Goal: Task Accomplishment & Management: Use online tool/utility

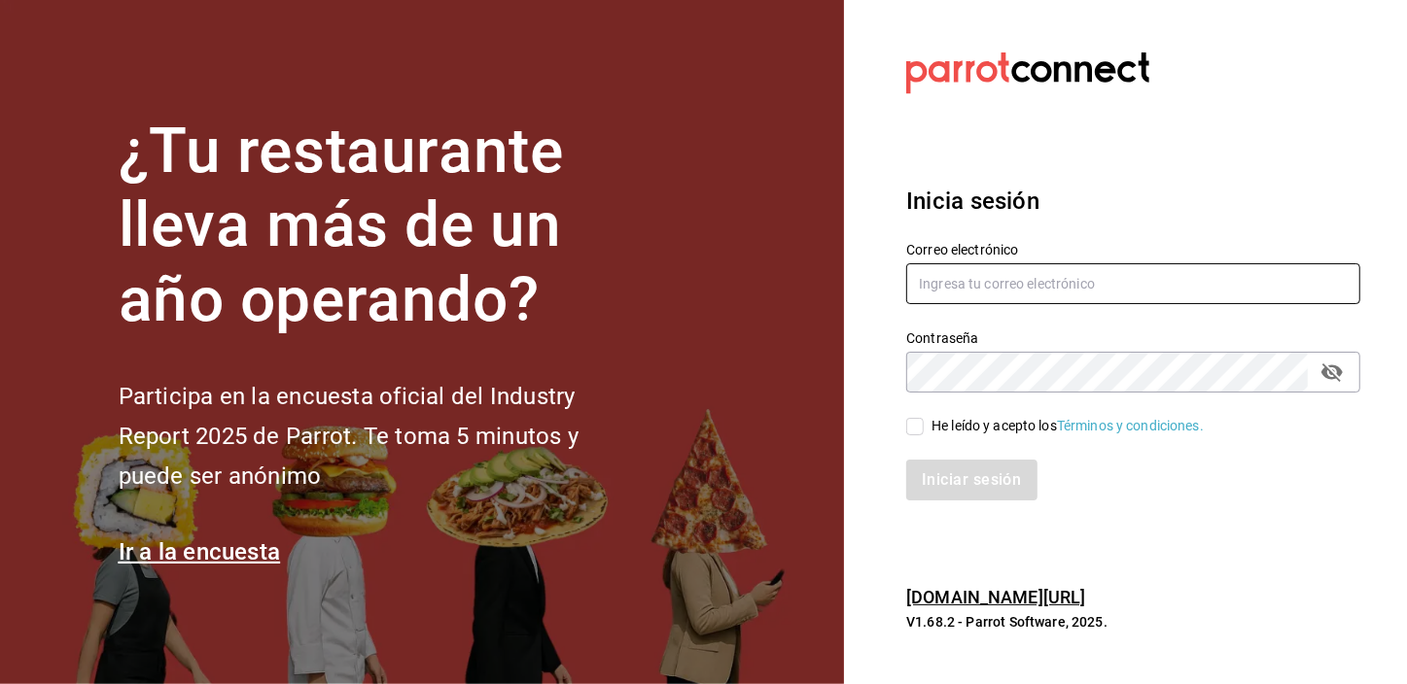
type input "[EMAIL_ADDRESS][DOMAIN_NAME]"
click at [911, 425] on input "He leído y acepto los Términos y condiciones." at bounding box center [914, 426] width 17 height 17
checkbox input "true"
click at [932, 469] on button "Iniciar sesión" at bounding box center [972, 480] width 132 height 41
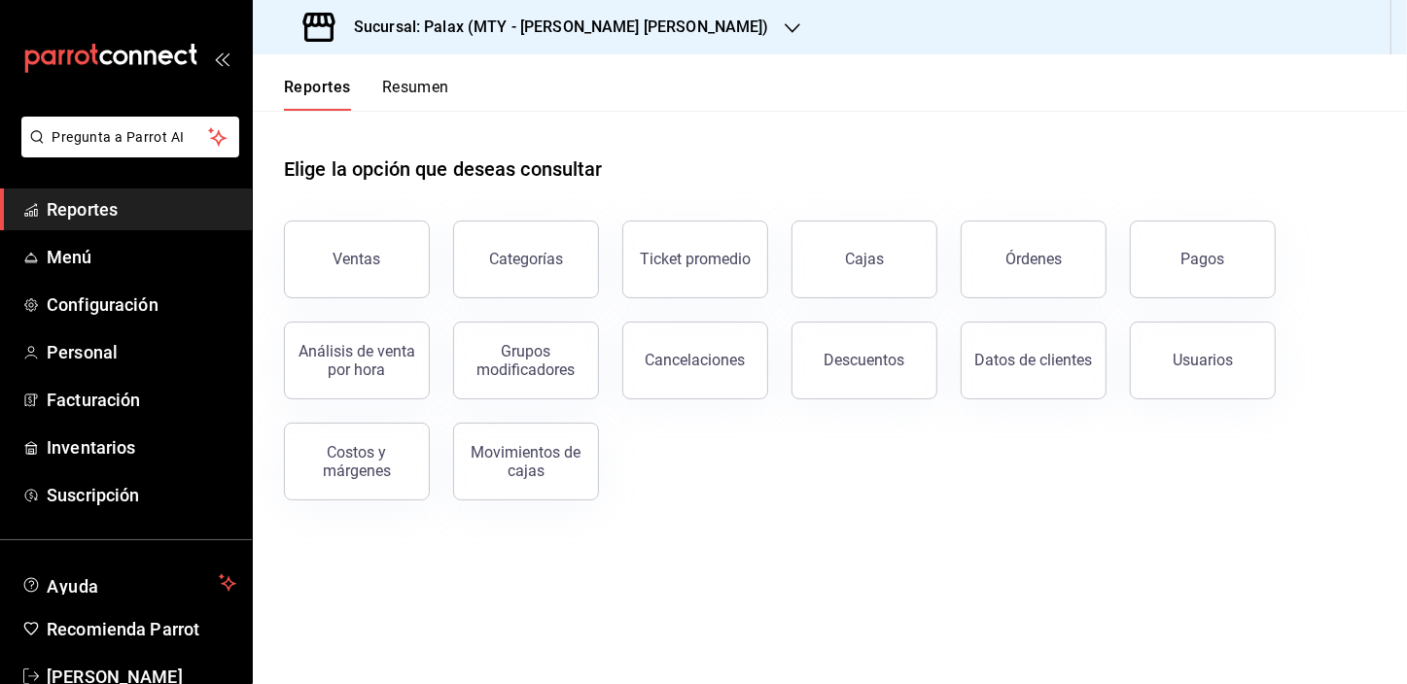
click at [159, 194] on link "Reportes" at bounding box center [126, 210] width 252 height 42
click at [785, 35] on icon "button" at bounding box center [793, 28] width 16 height 16
click at [785, 24] on icon "button" at bounding box center [793, 28] width 16 height 16
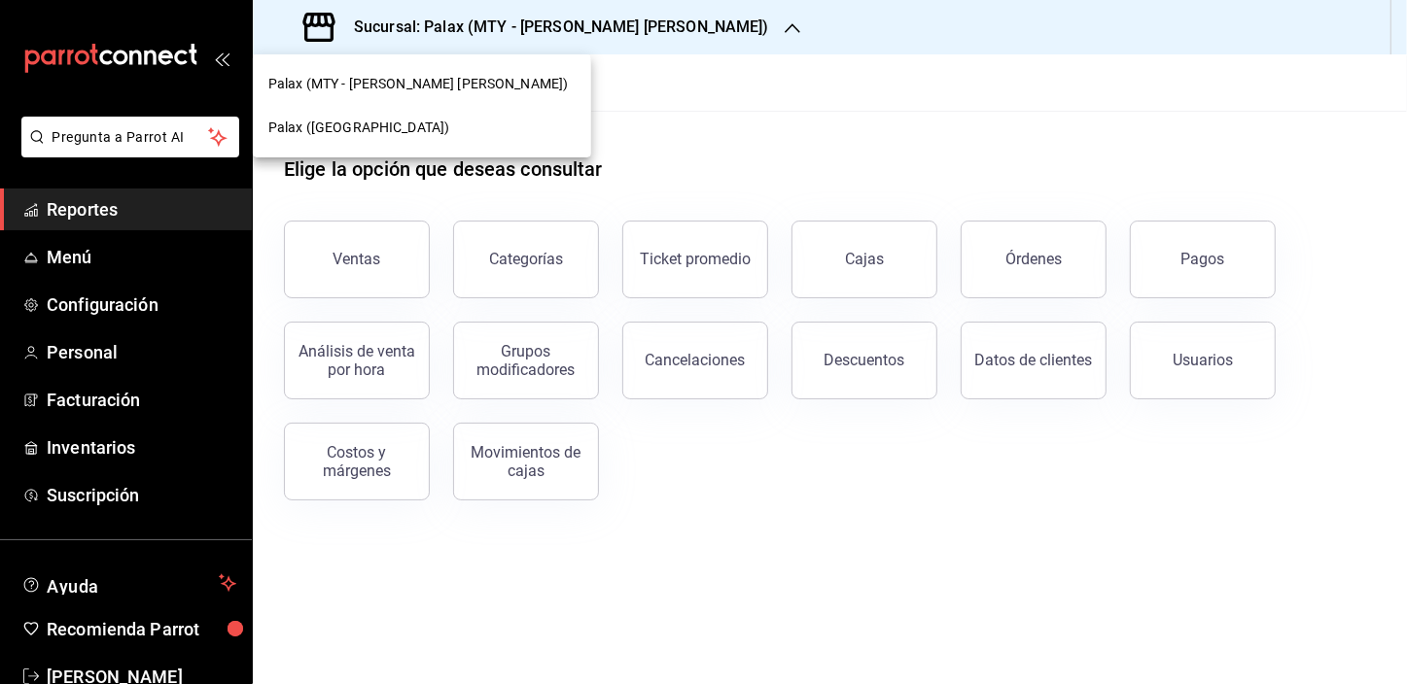
drag, startPoint x: 416, startPoint y: 86, endPoint x: 358, endPoint y: 126, distance: 71.2
click at [358, 126] on span "Palax (Guadalupe)" at bounding box center [358, 128] width 181 height 20
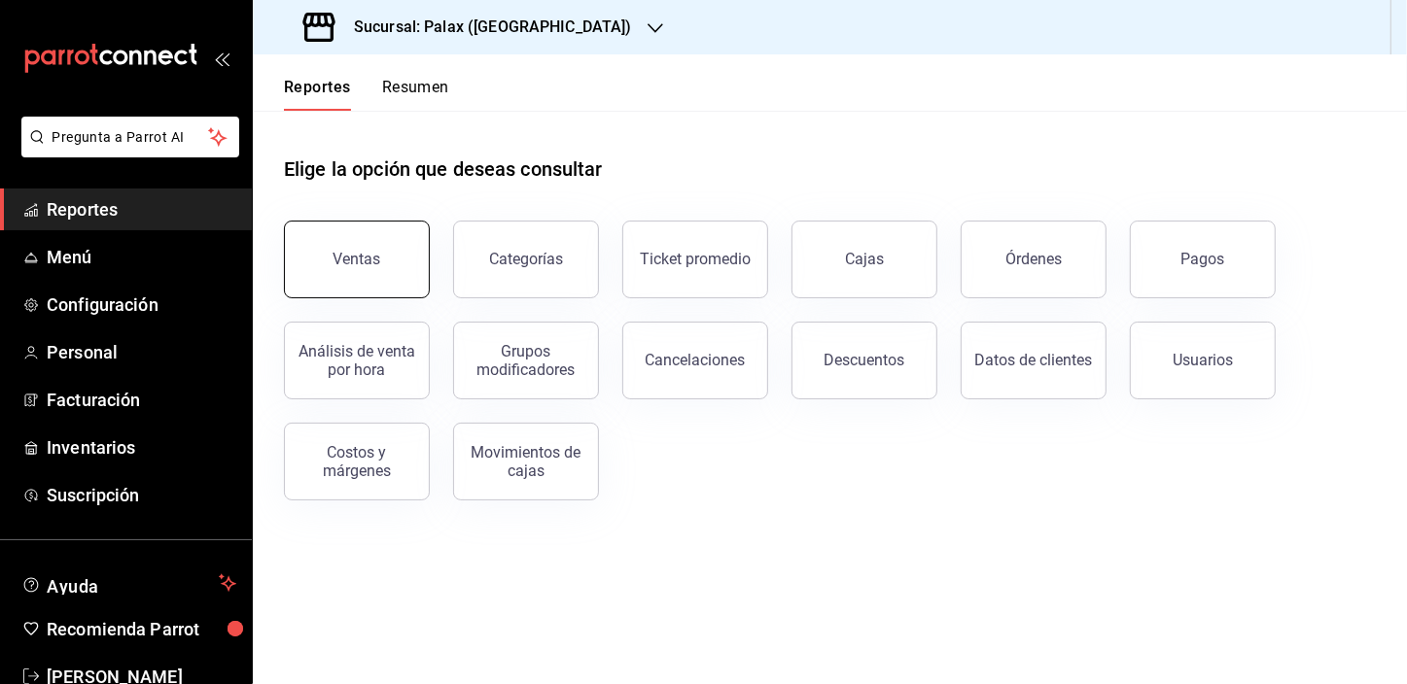
click at [400, 268] on button "Ventas" at bounding box center [357, 260] width 146 height 78
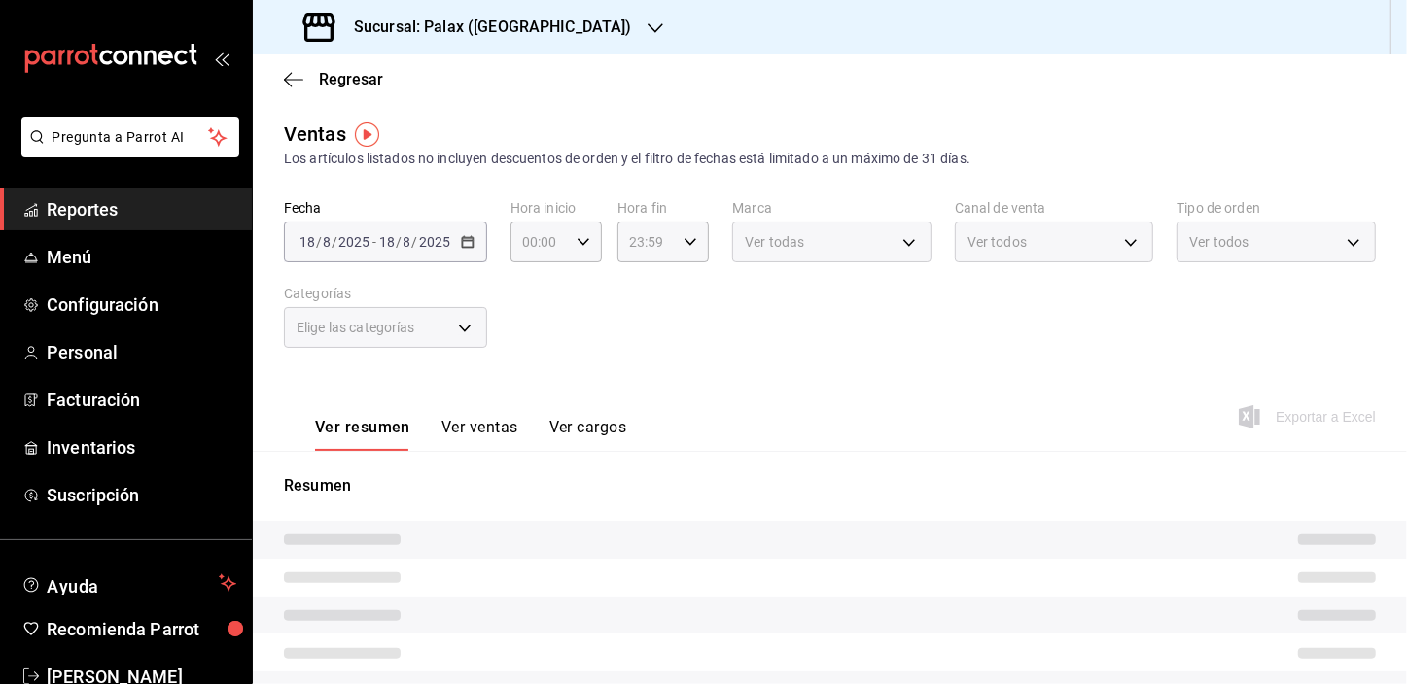
click at [403, 322] on body "Pregunta a Parrot AI Reportes Menú Configuración Personal Facturación Inventari…" at bounding box center [703, 342] width 1407 height 684
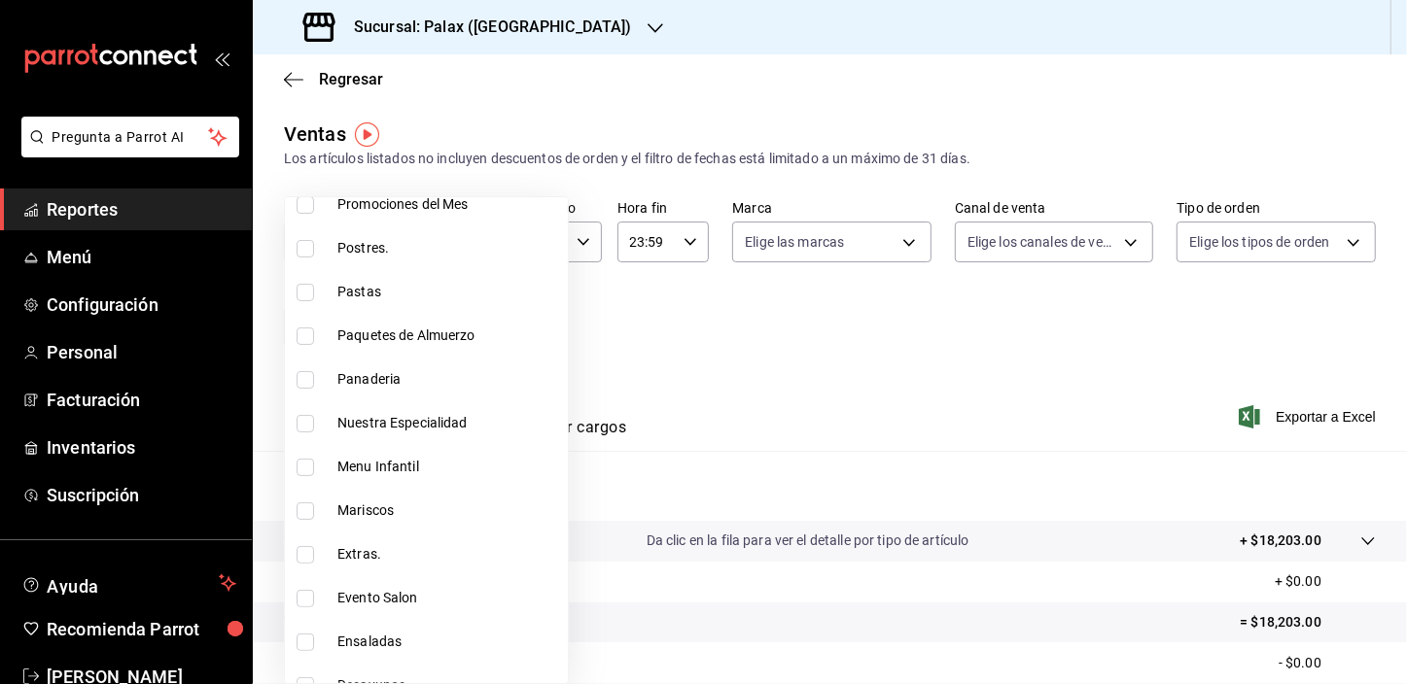
scroll to position [353, 0]
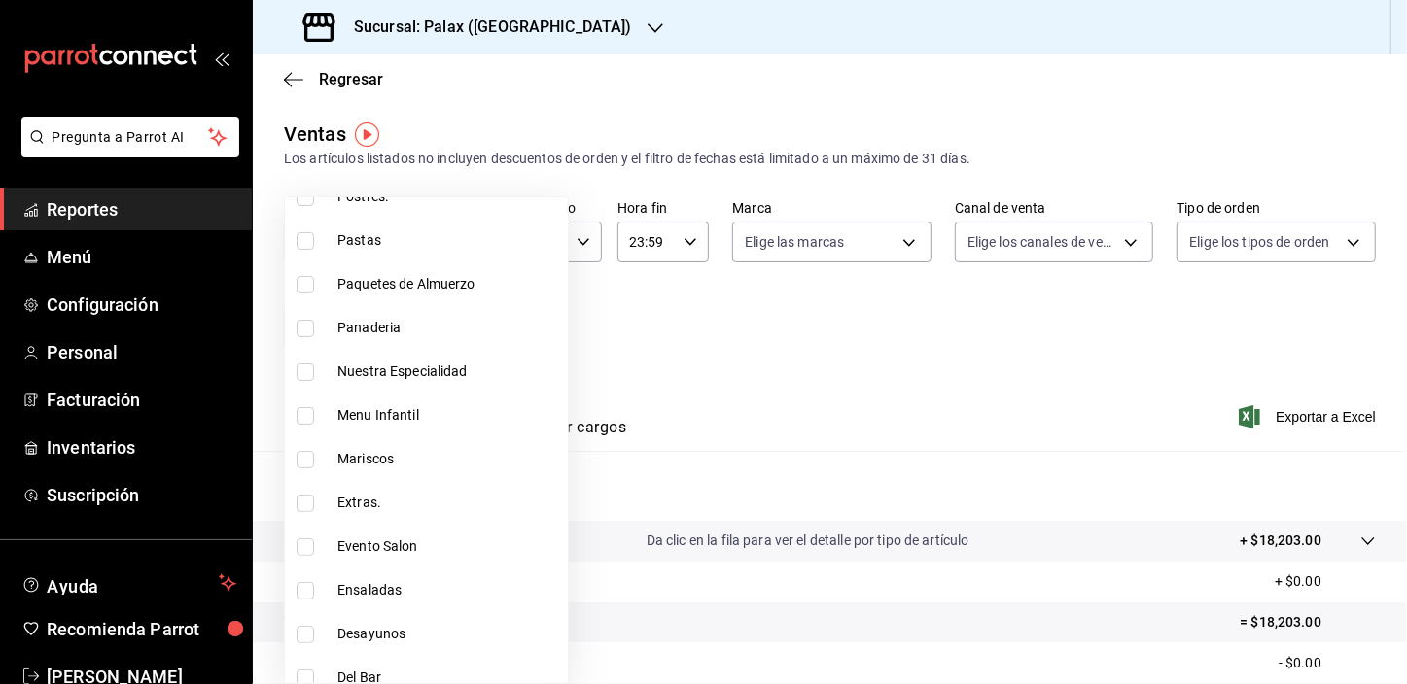
click at [309, 329] on input "checkbox" at bounding box center [305, 328] width 17 height 17
checkbox input "true"
type input "90d14028-a2c9-4fb8-b762-41d9ea373592"
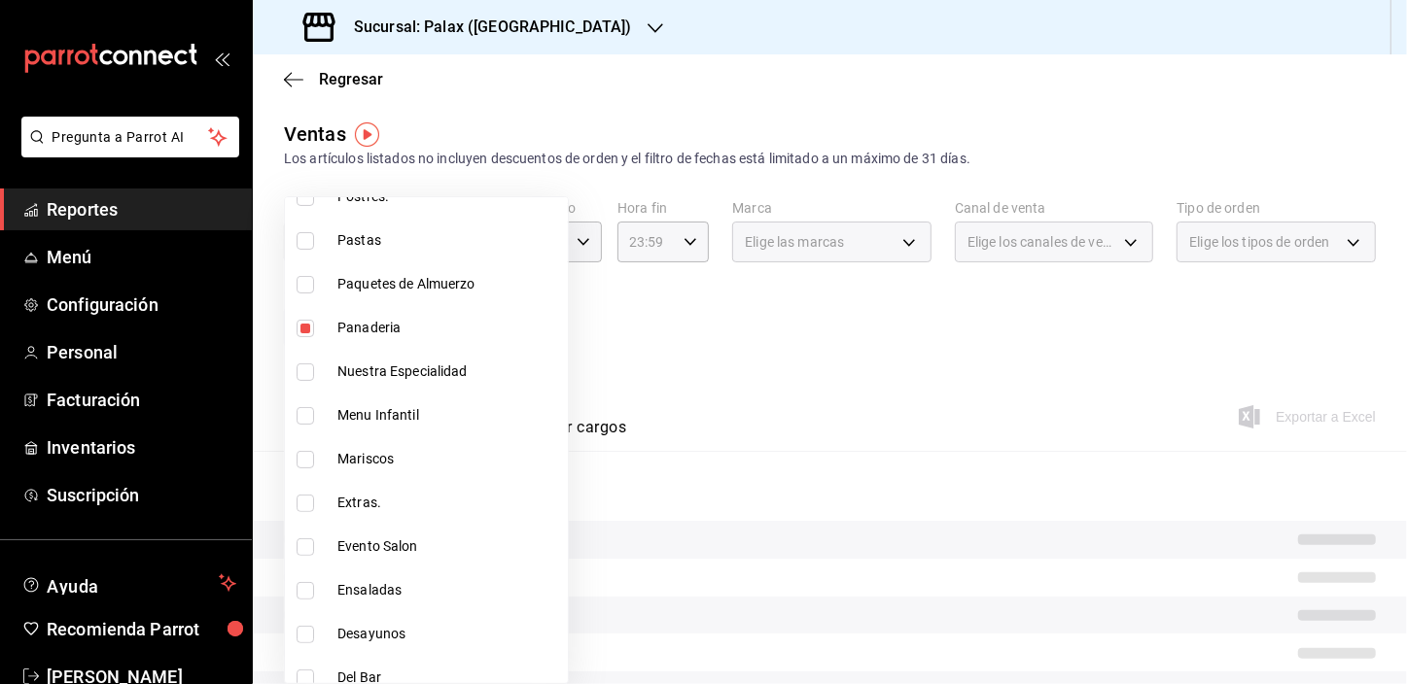
click at [577, 89] on div at bounding box center [703, 342] width 1407 height 684
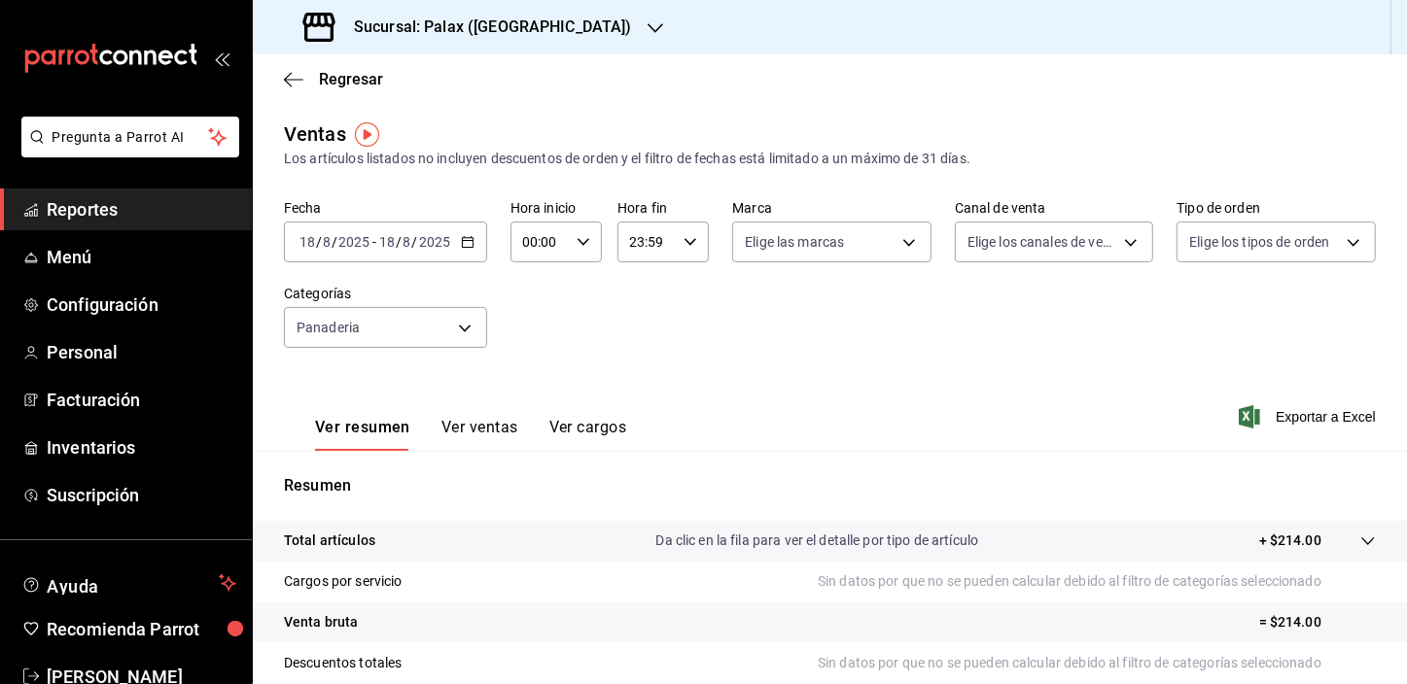
click at [496, 428] on button "Ver ventas" at bounding box center [479, 434] width 77 height 33
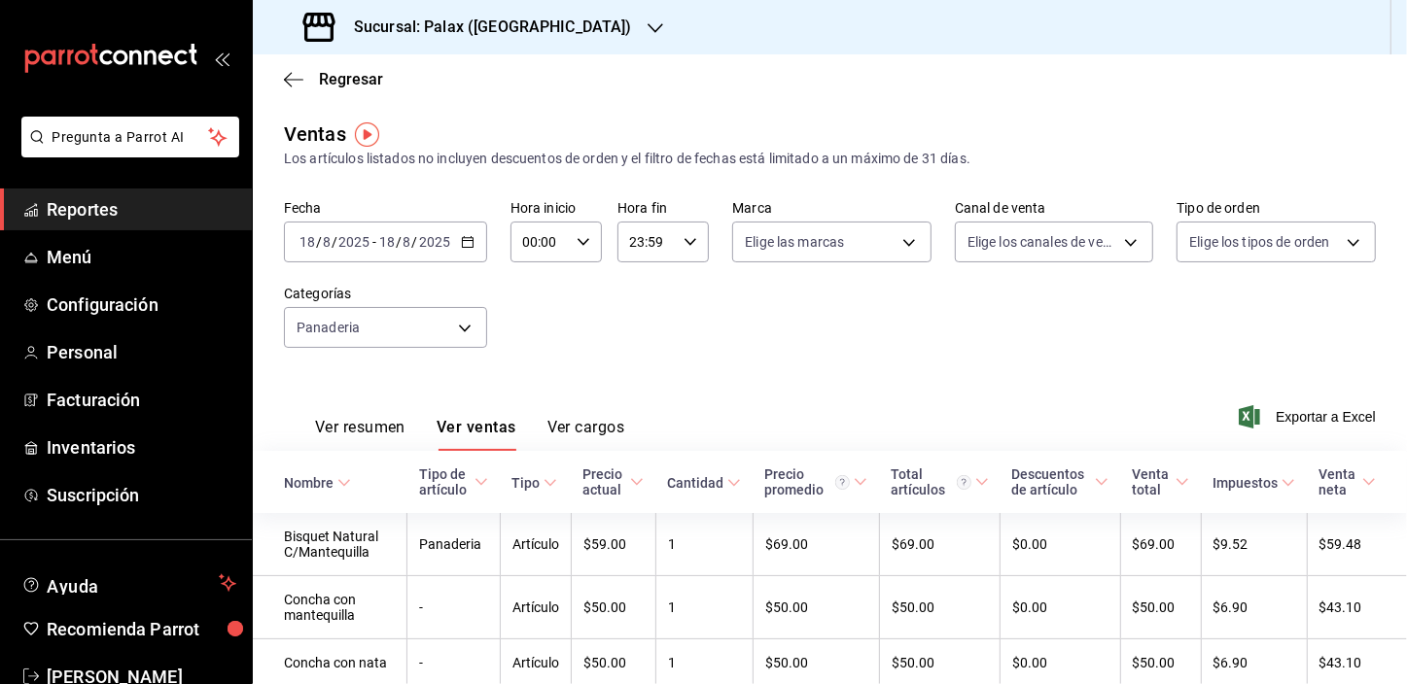
click at [533, 240] on input "00:00" at bounding box center [539, 242] width 58 height 39
click at [525, 358] on span "07" at bounding box center [531, 354] width 15 height 16
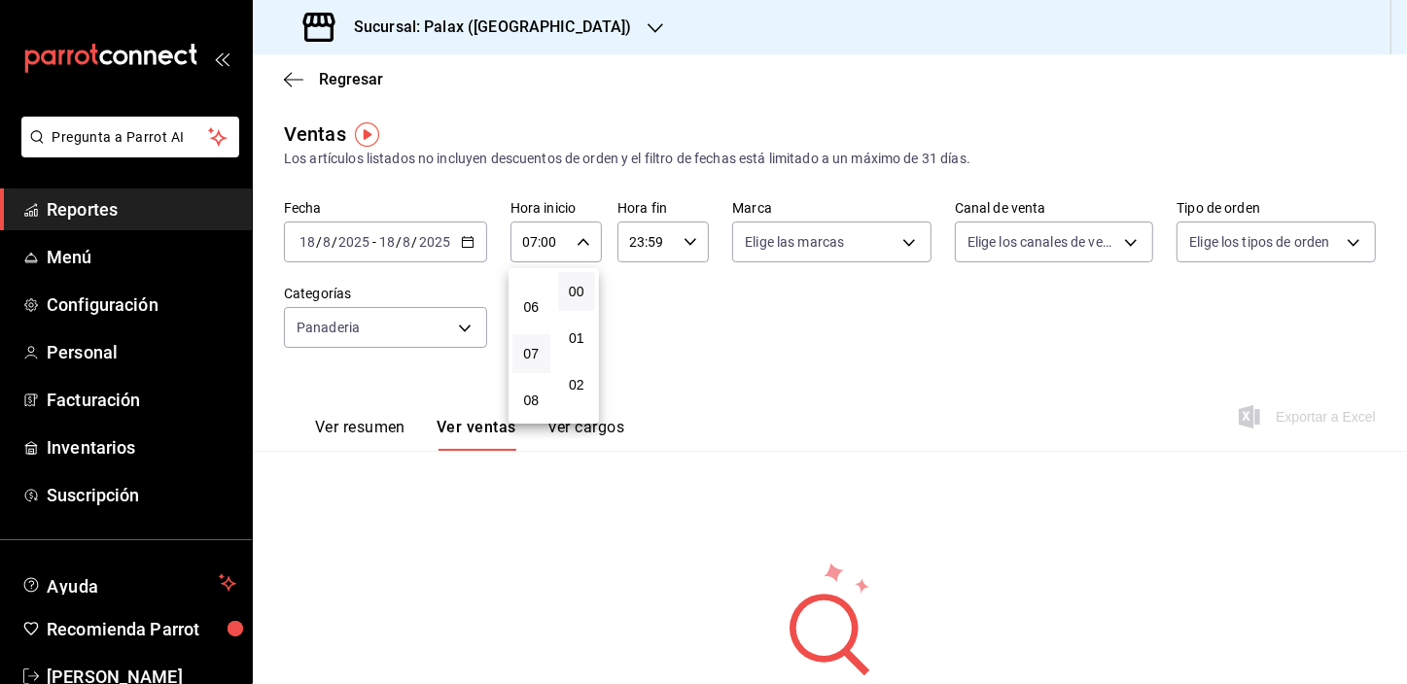
click at [527, 240] on div at bounding box center [703, 342] width 1407 height 684
click at [531, 243] on input "07:00" at bounding box center [539, 242] width 58 height 39
click at [529, 281] on span "01" at bounding box center [531, 275] width 15 height 16
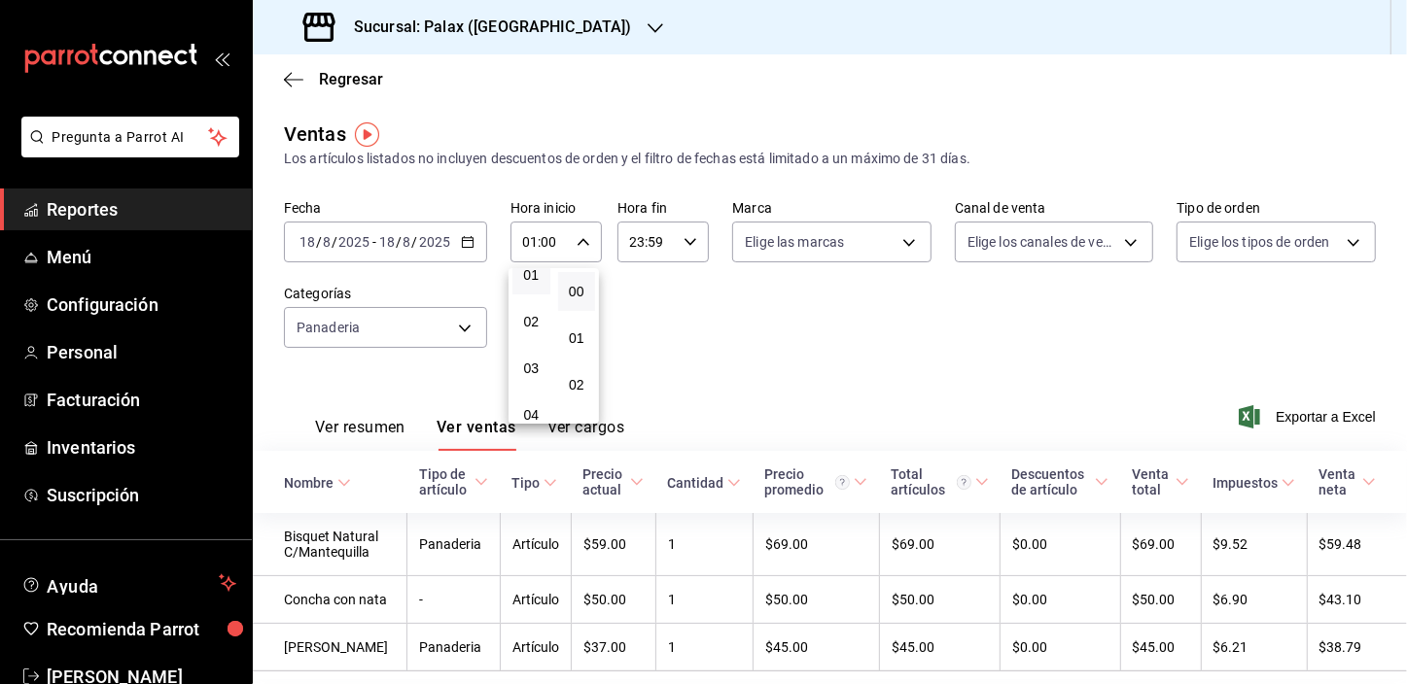
click at [797, 379] on div at bounding box center [703, 342] width 1407 height 684
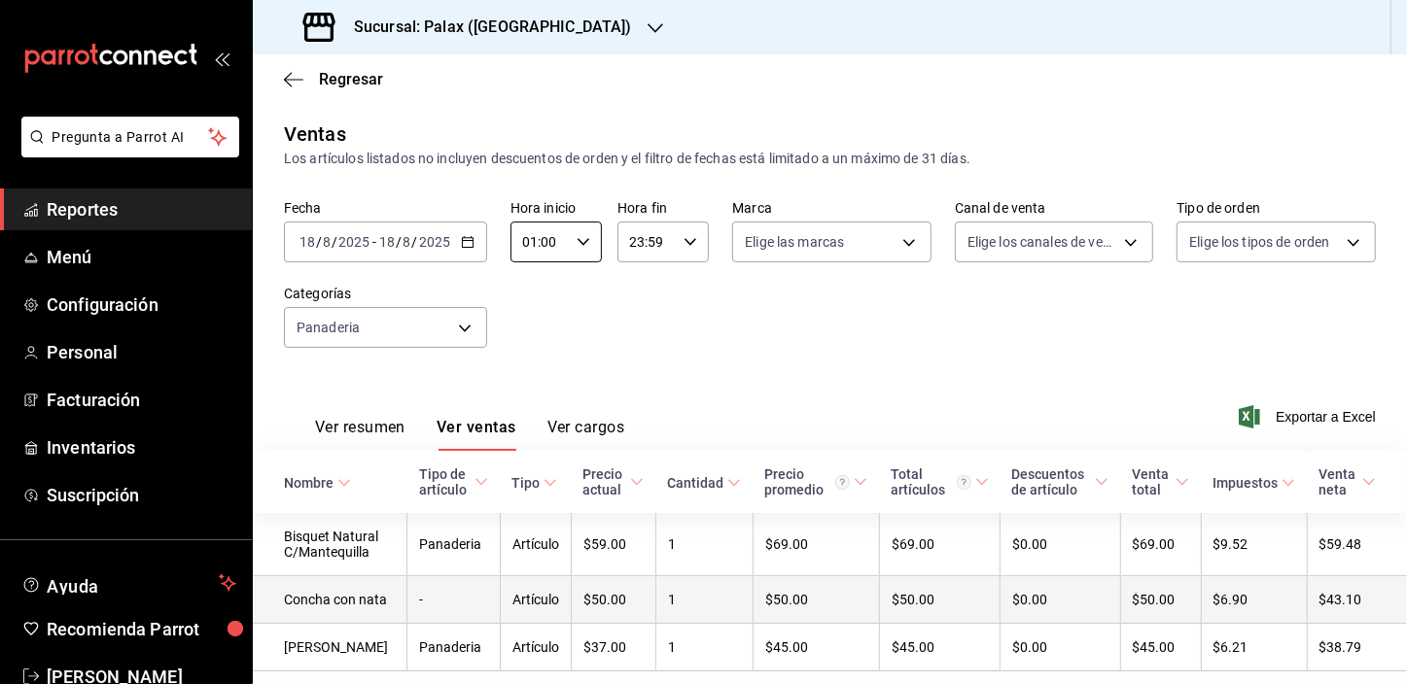
scroll to position [97, 0]
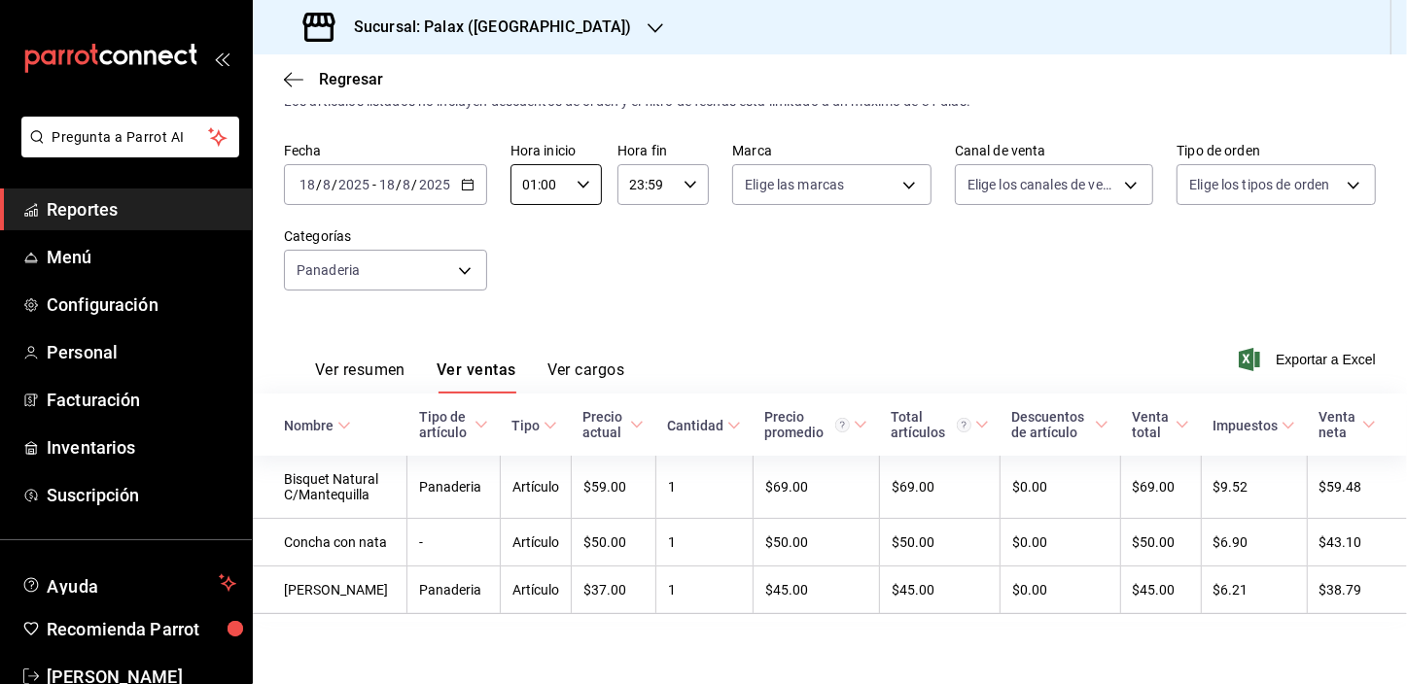
click at [304, 177] on input "18" at bounding box center [306, 185] width 17 height 16
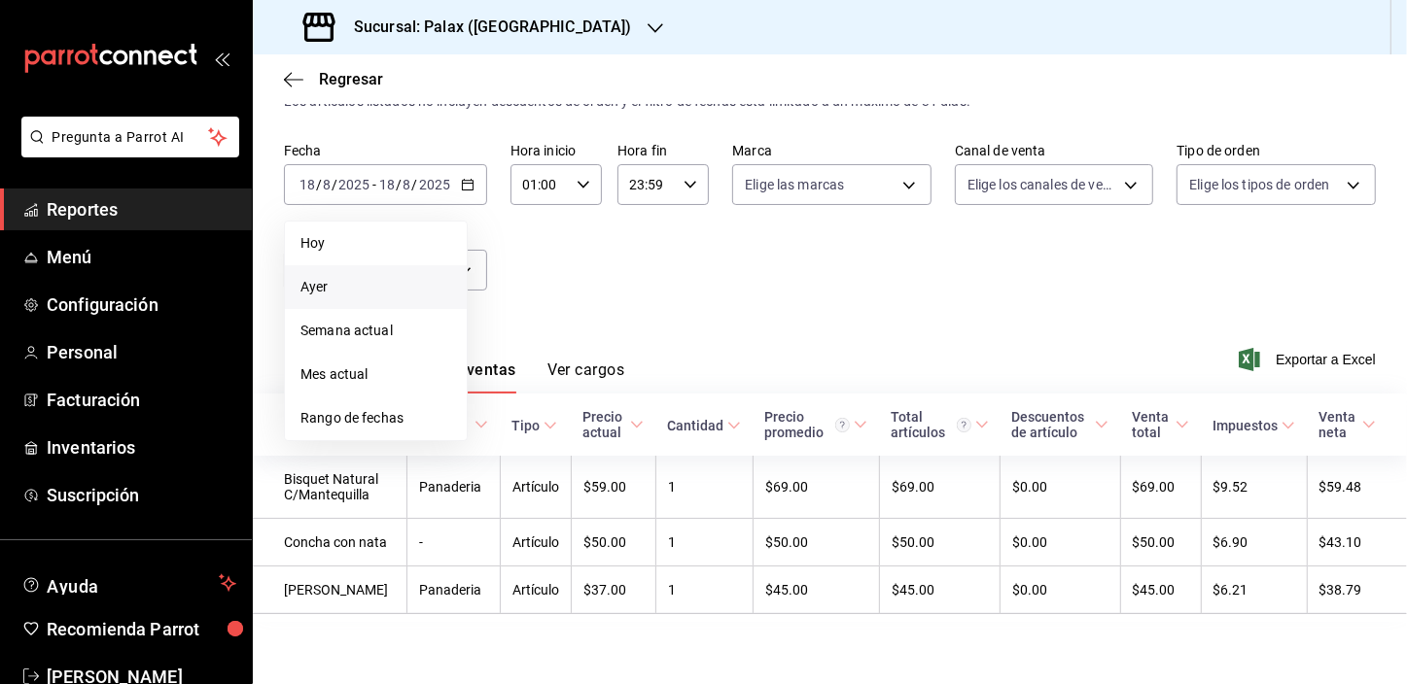
click at [319, 277] on span "Ayer" at bounding box center [375, 287] width 151 height 20
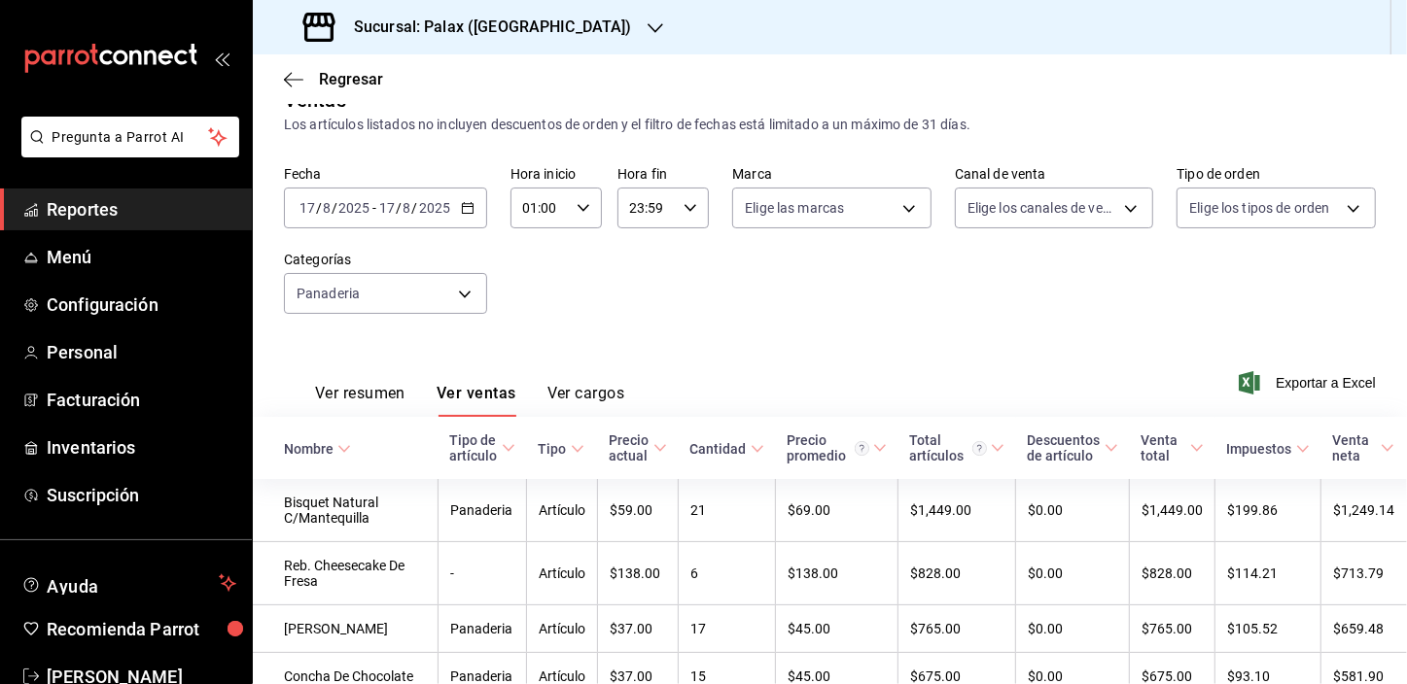
scroll to position [97, 0]
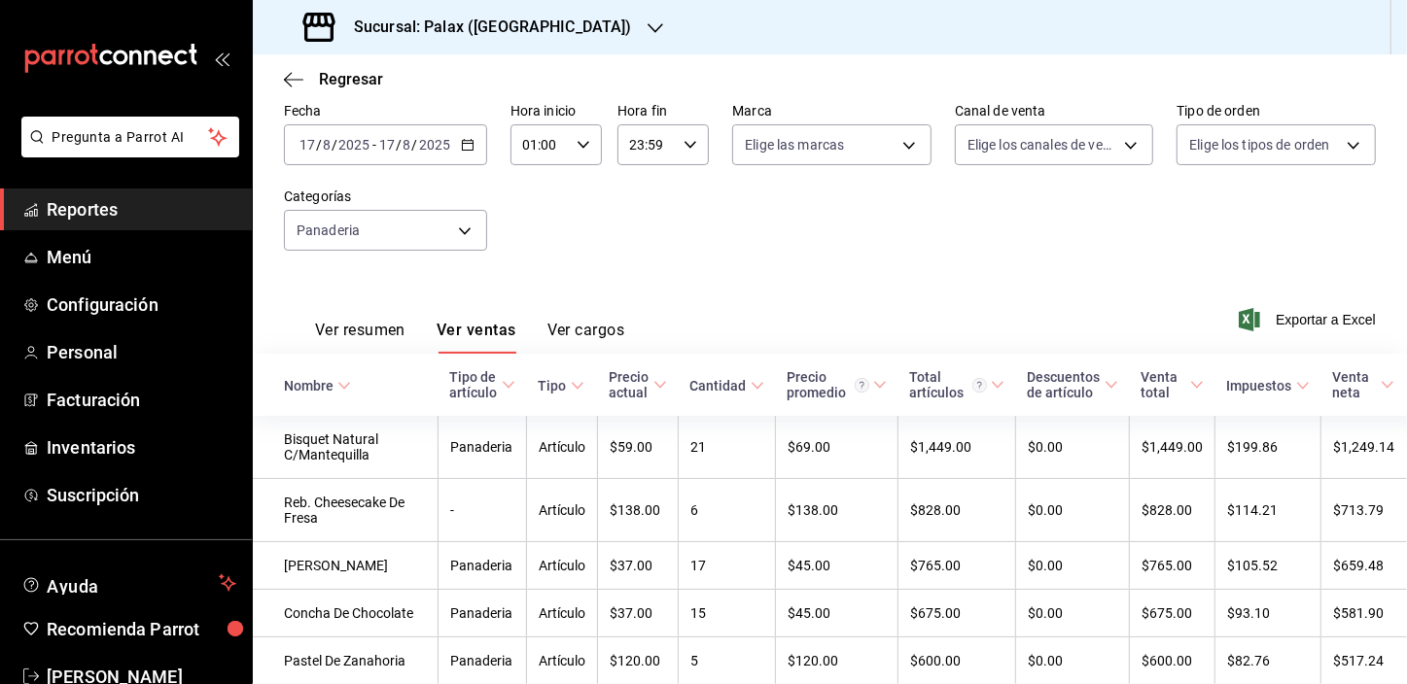
click at [531, 143] on input "01:00" at bounding box center [539, 144] width 58 height 39
click at [531, 297] on span "23" at bounding box center [531, 303] width 15 height 16
type input "23:00"
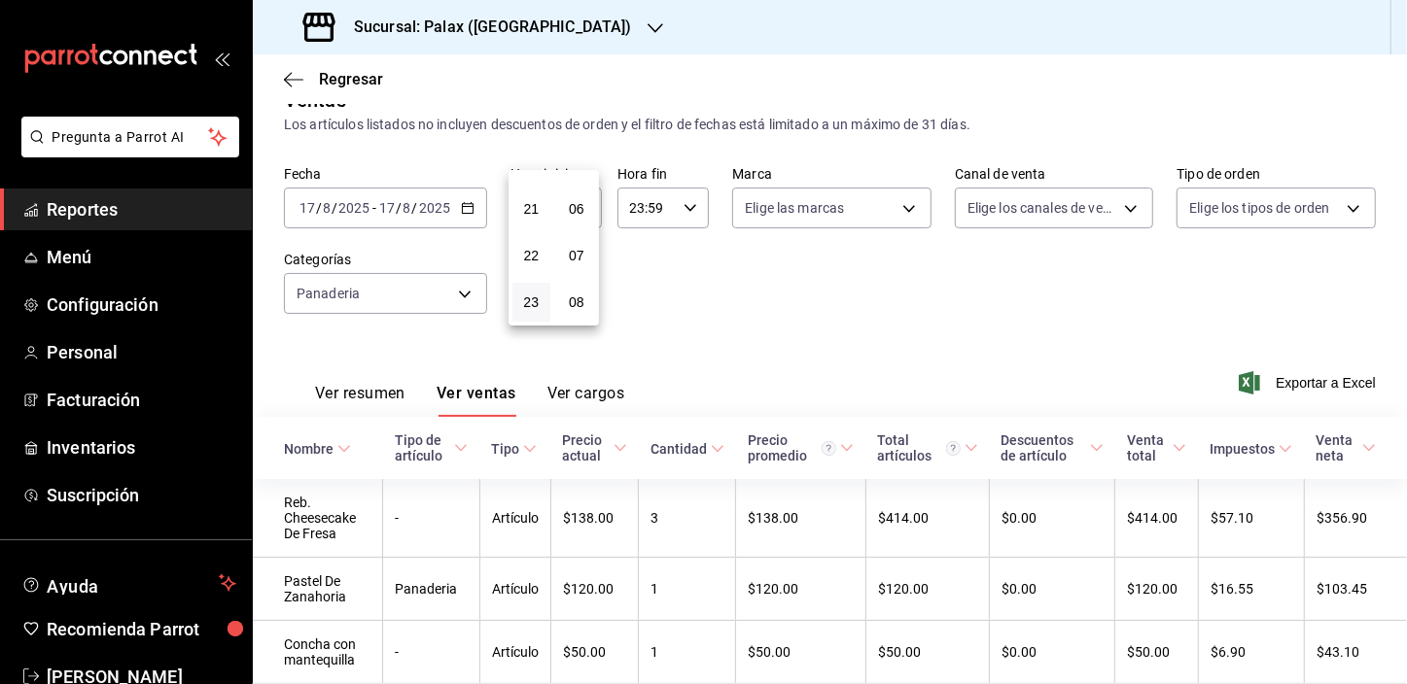
scroll to position [97, 0]
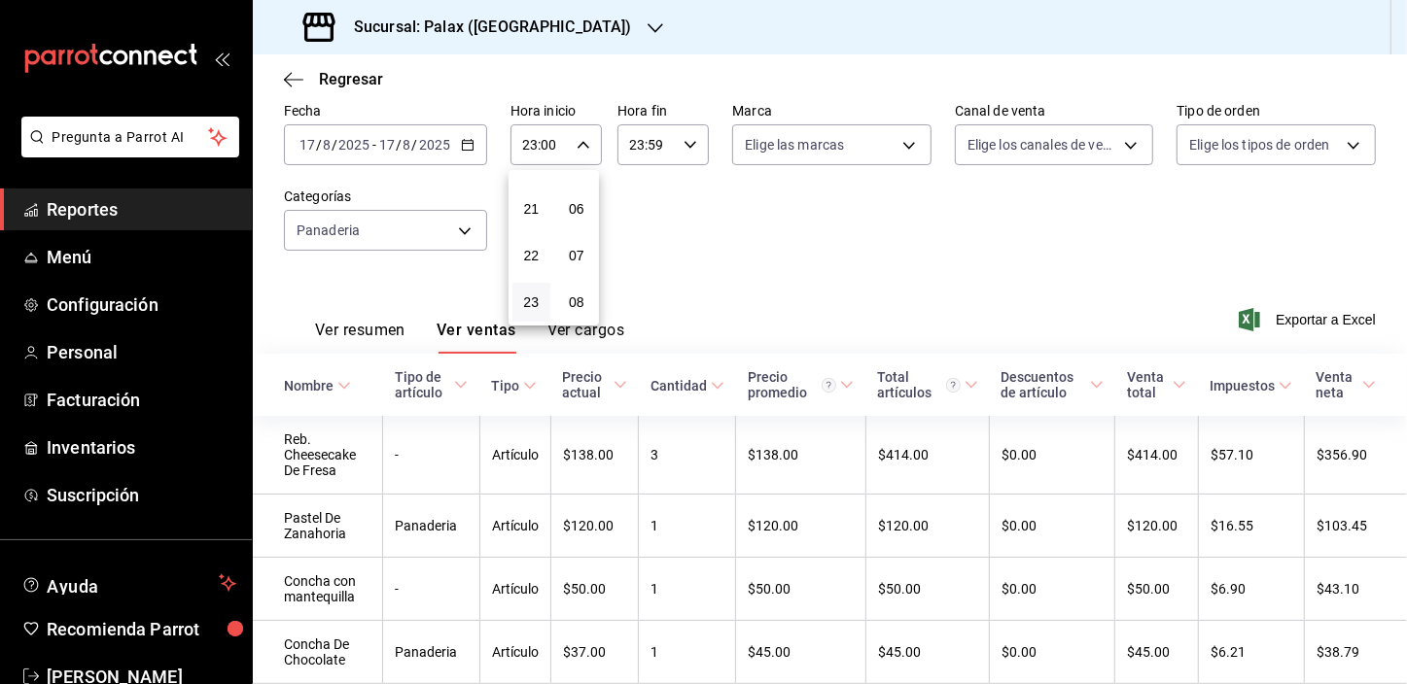
click at [677, 248] on div at bounding box center [703, 342] width 1407 height 684
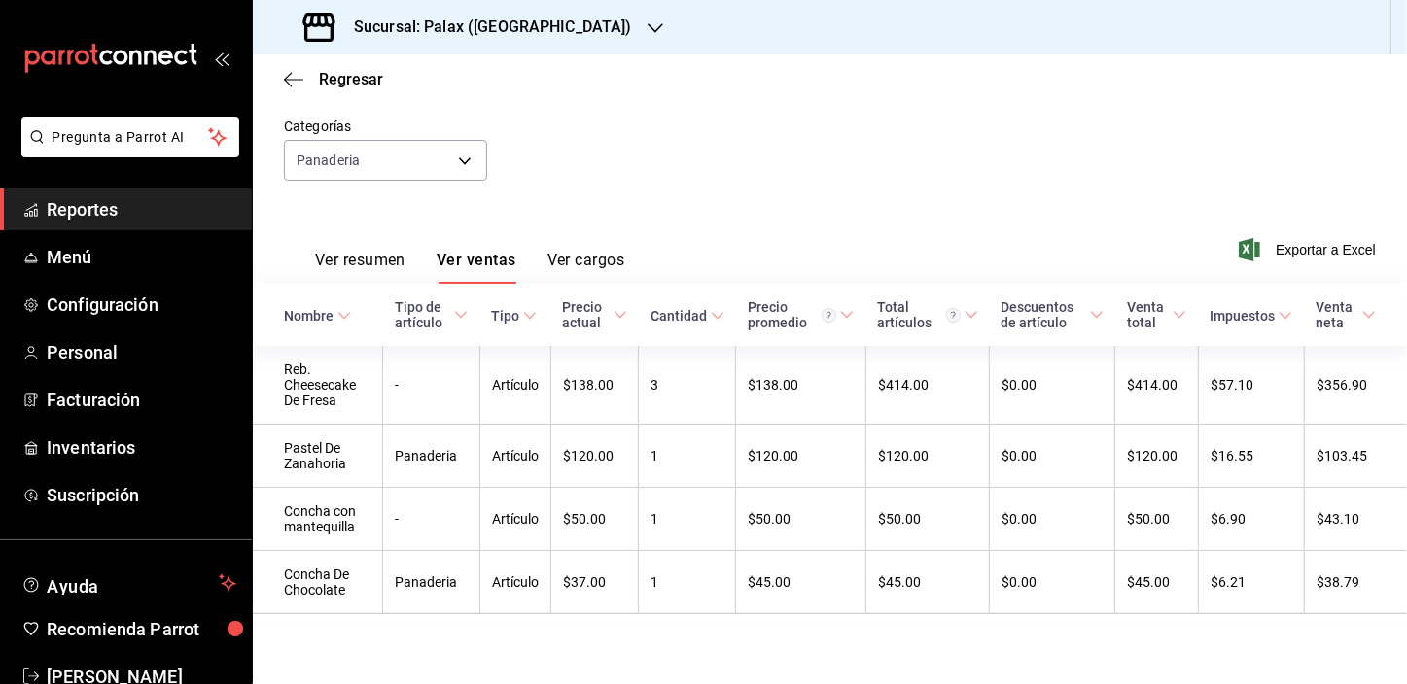
scroll to position [181, 0]
click at [343, 146] on body "Pregunta a Parrot AI Reportes Menú Configuración Personal Facturación Inventari…" at bounding box center [703, 342] width 1407 height 684
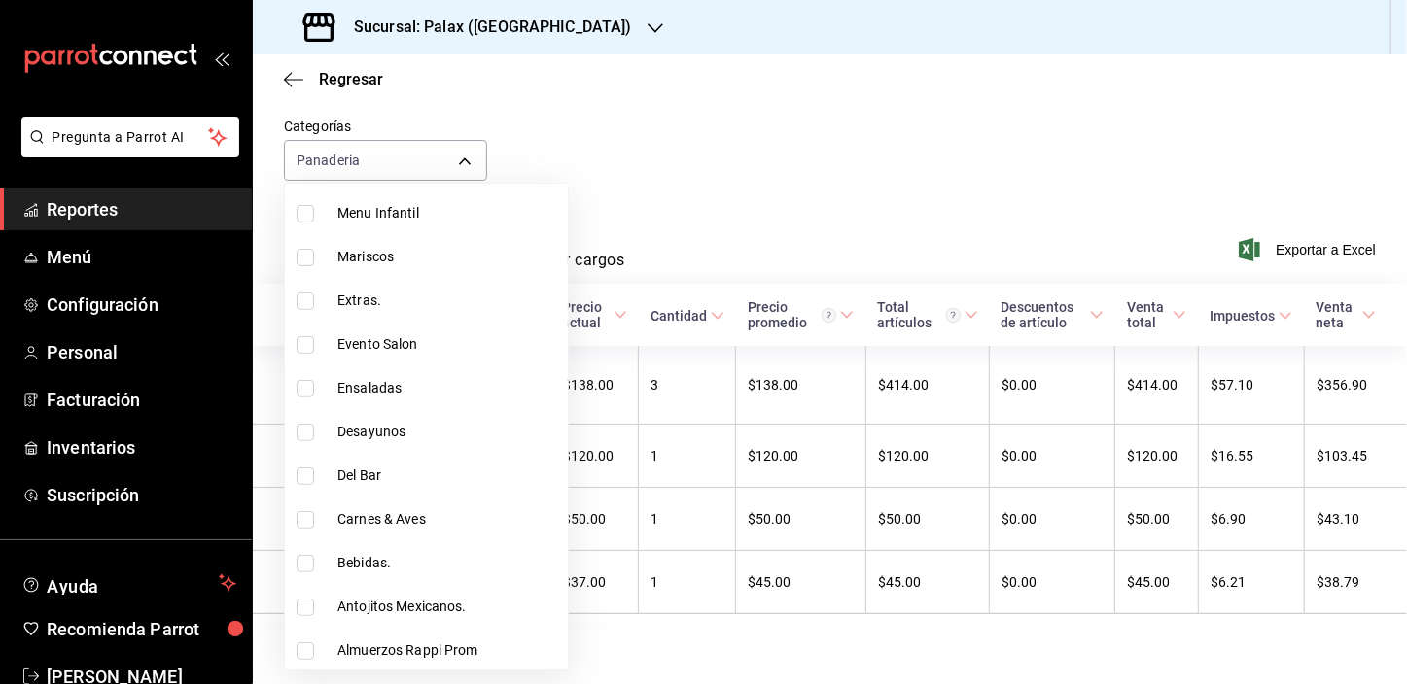
scroll to position [618, 0]
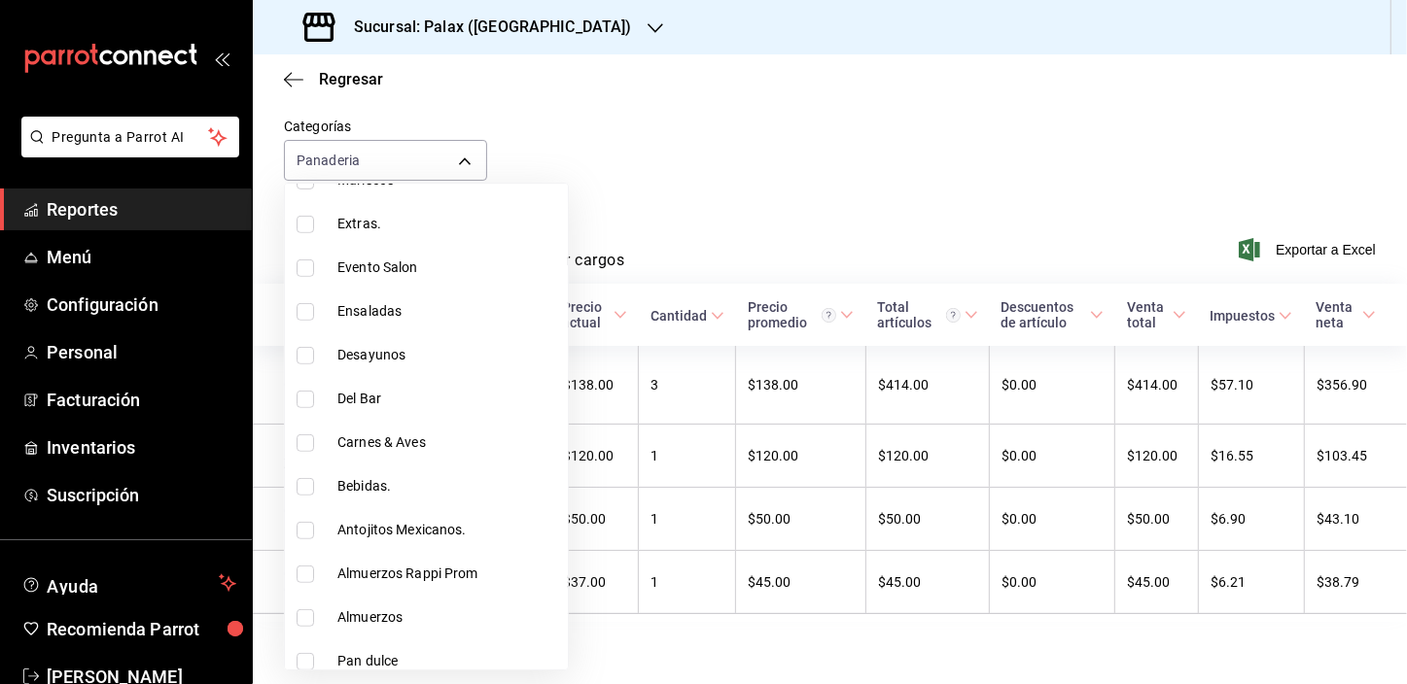
click at [295, 397] on li "Del Bar" at bounding box center [426, 399] width 283 height 44
type input "90d14028-a2c9-4fb8-b762-41d9ea373592,e5fa14e2-c7bb-4afd-b0cf-6d1a2447c4a1"
checkbox input "true"
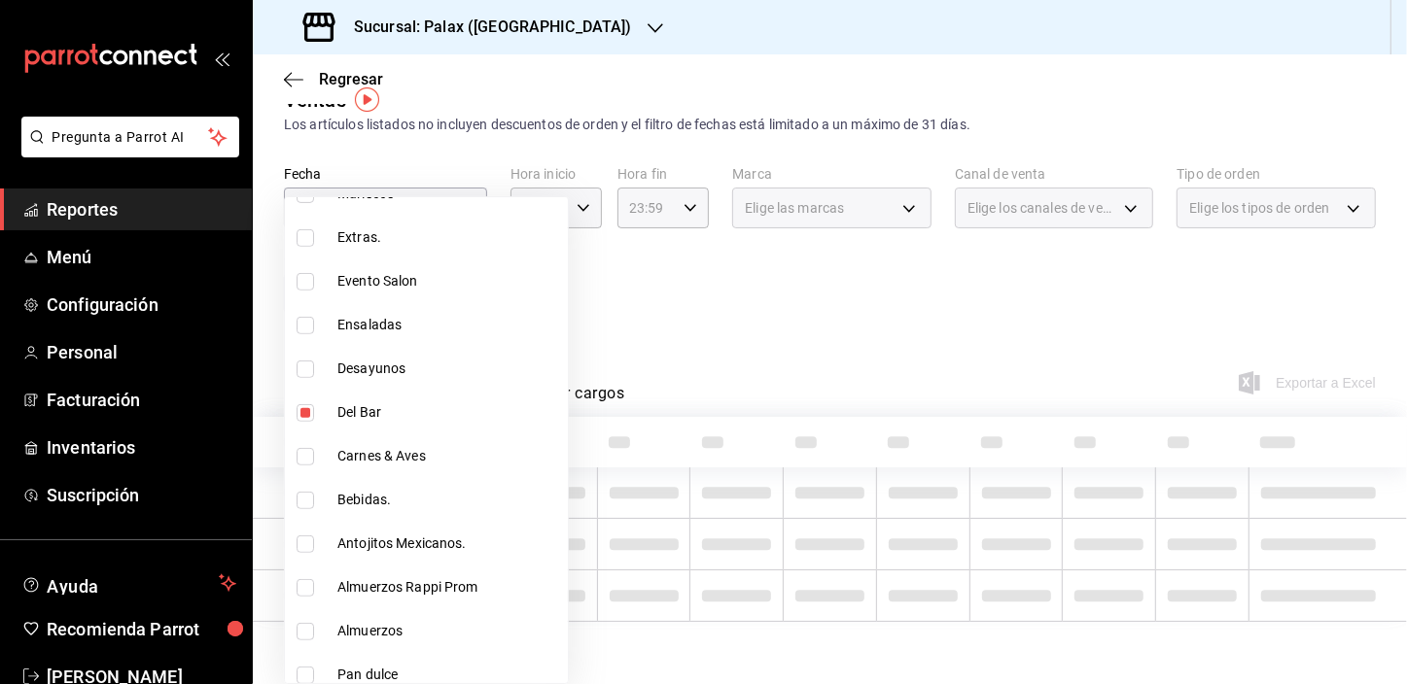
click at [739, 134] on div at bounding box center [703, 342] width 1407 height 684
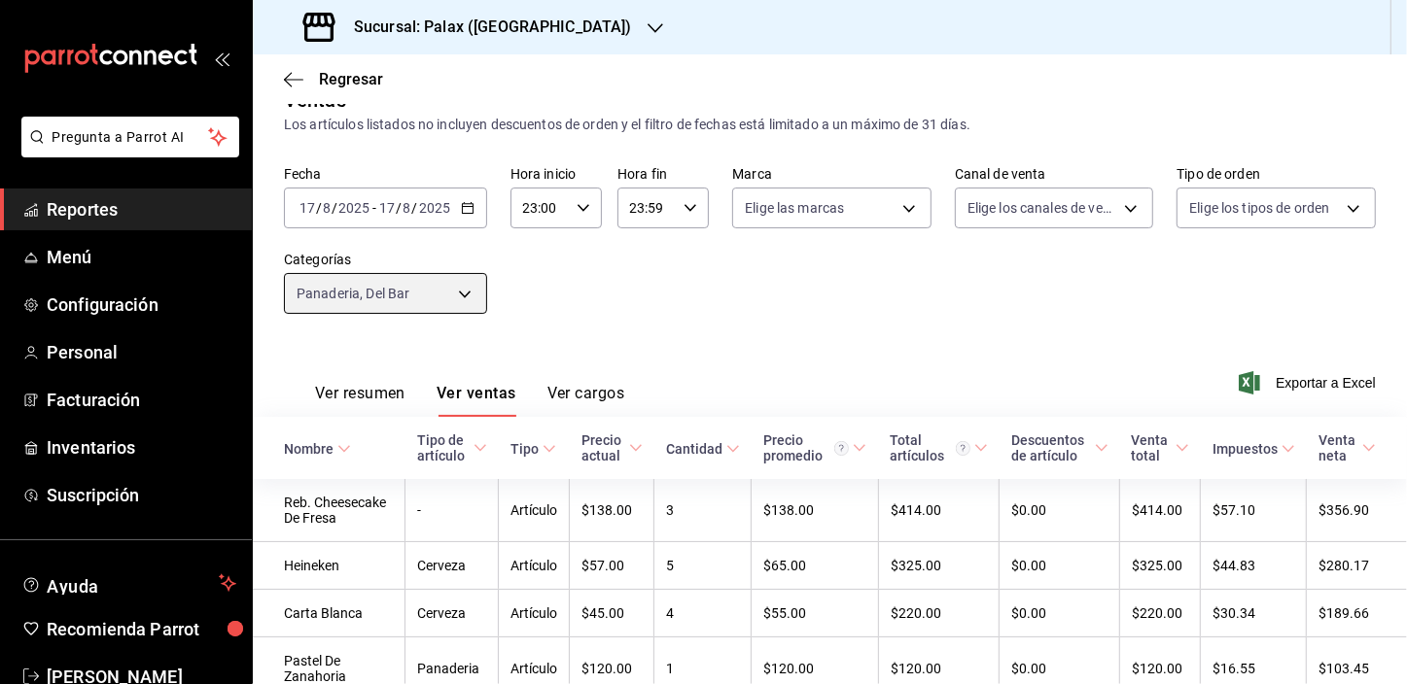
scroll to position [181, 0]
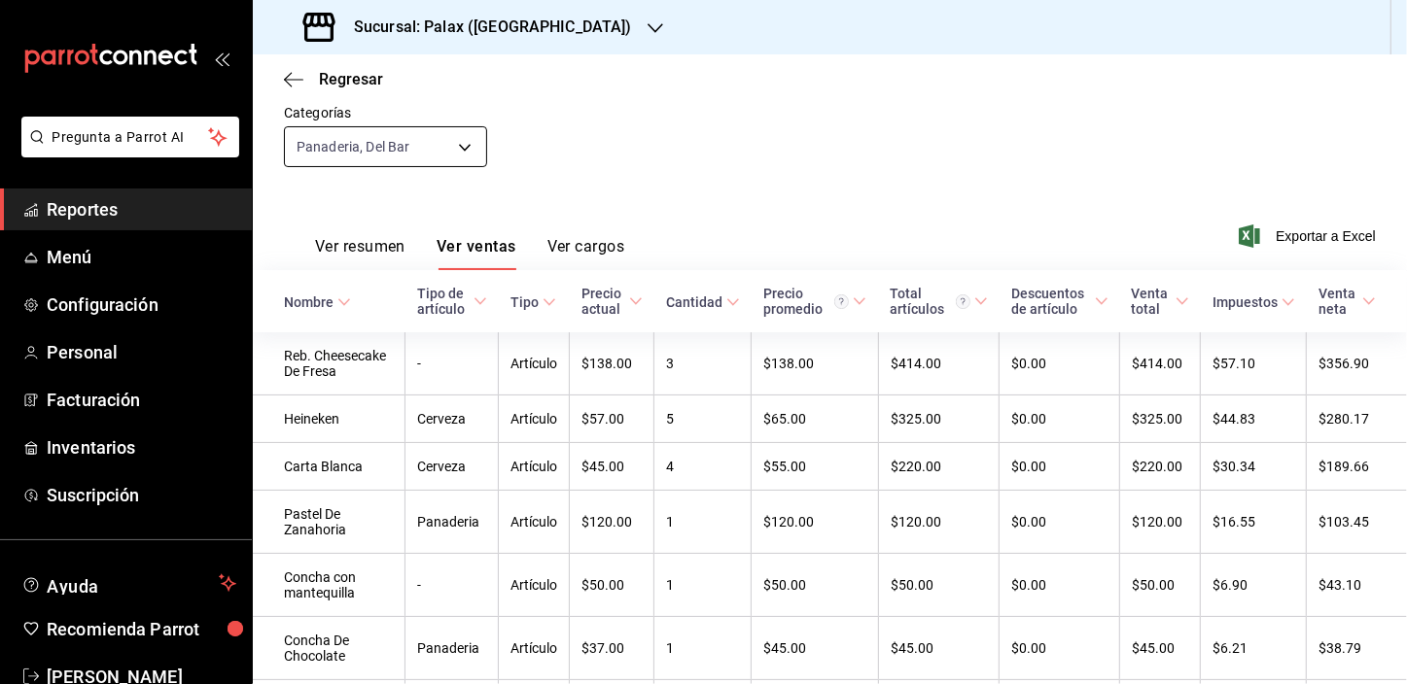
click at [405, 148] on body "Pregunta a Parrot AI Reportes Menú Configuración Personal Facturación Inventari…" at bounding box center [703, 342] width 1407 height 684
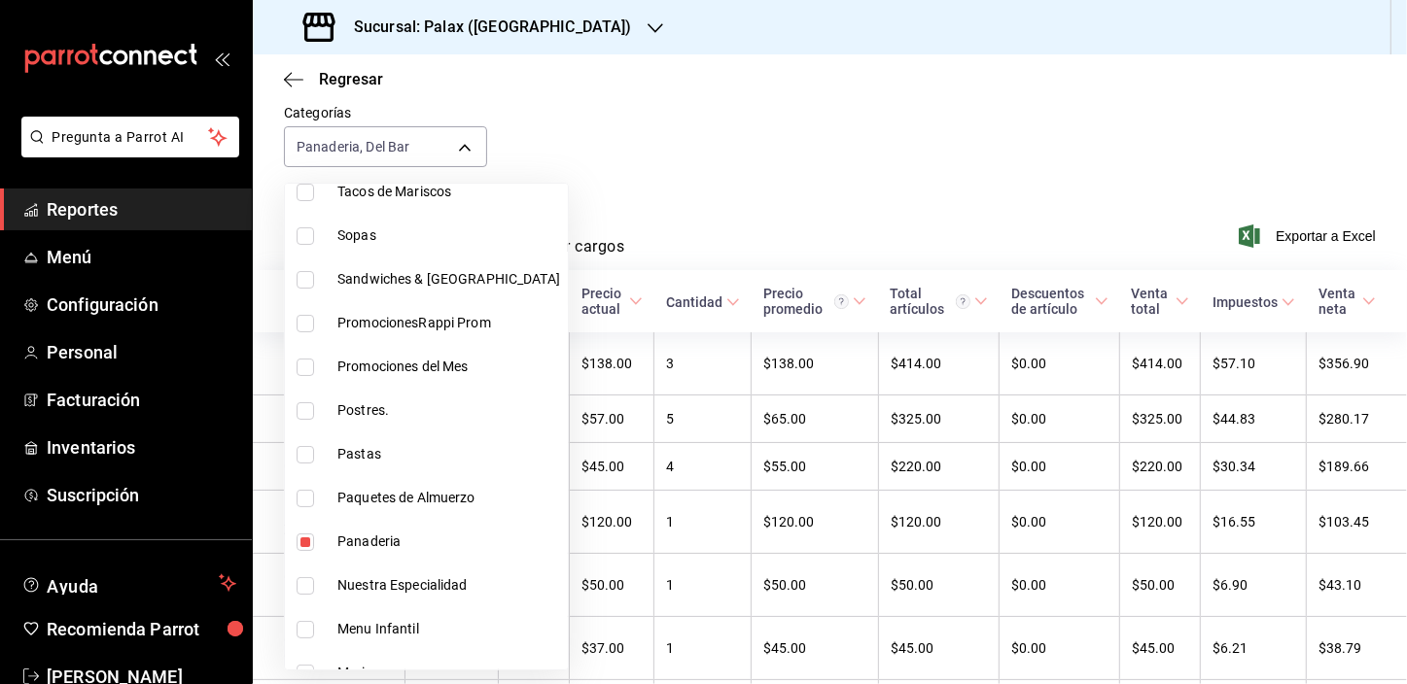
scroll to position [264, 0]
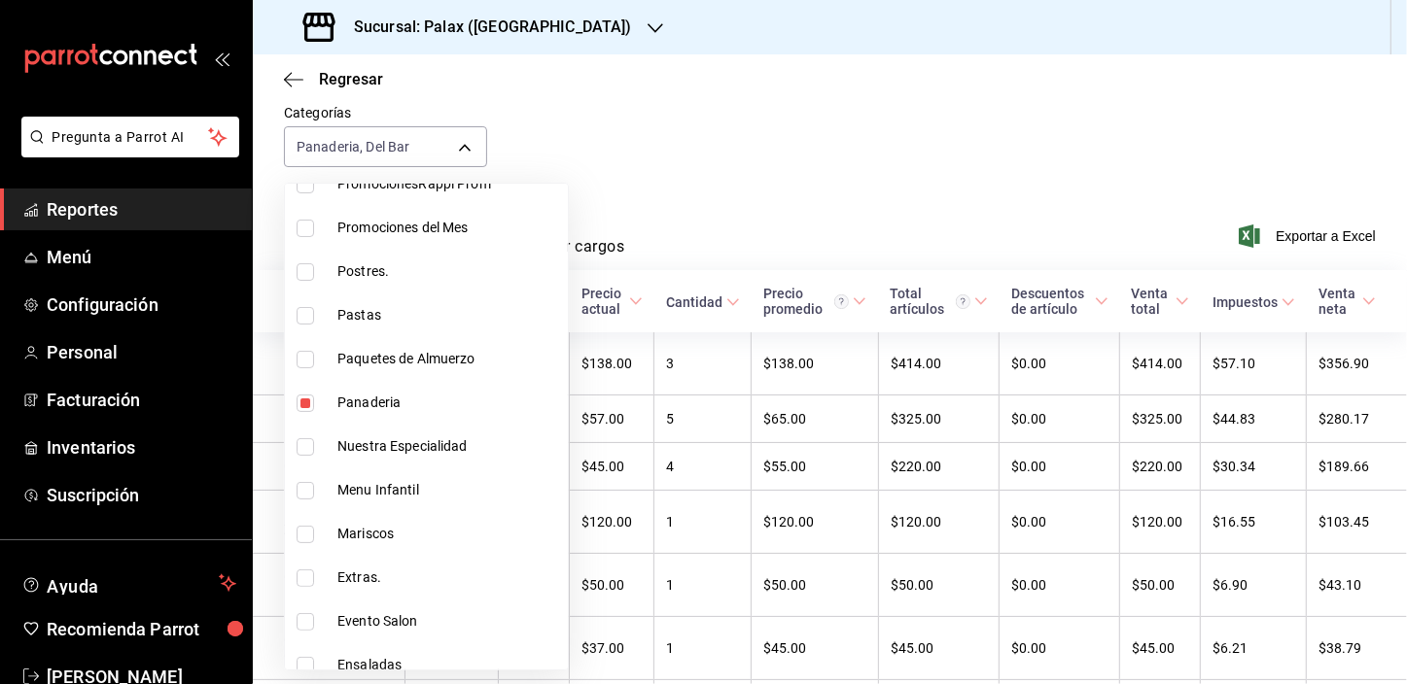
click at [313, 408] on input "checkbox" at bounding box center [305, 403] width 17 height 17
checkbox input "false"
type input "e5fa14e2-c7bb-4afd-b0cf-6d1a2447c4a1"
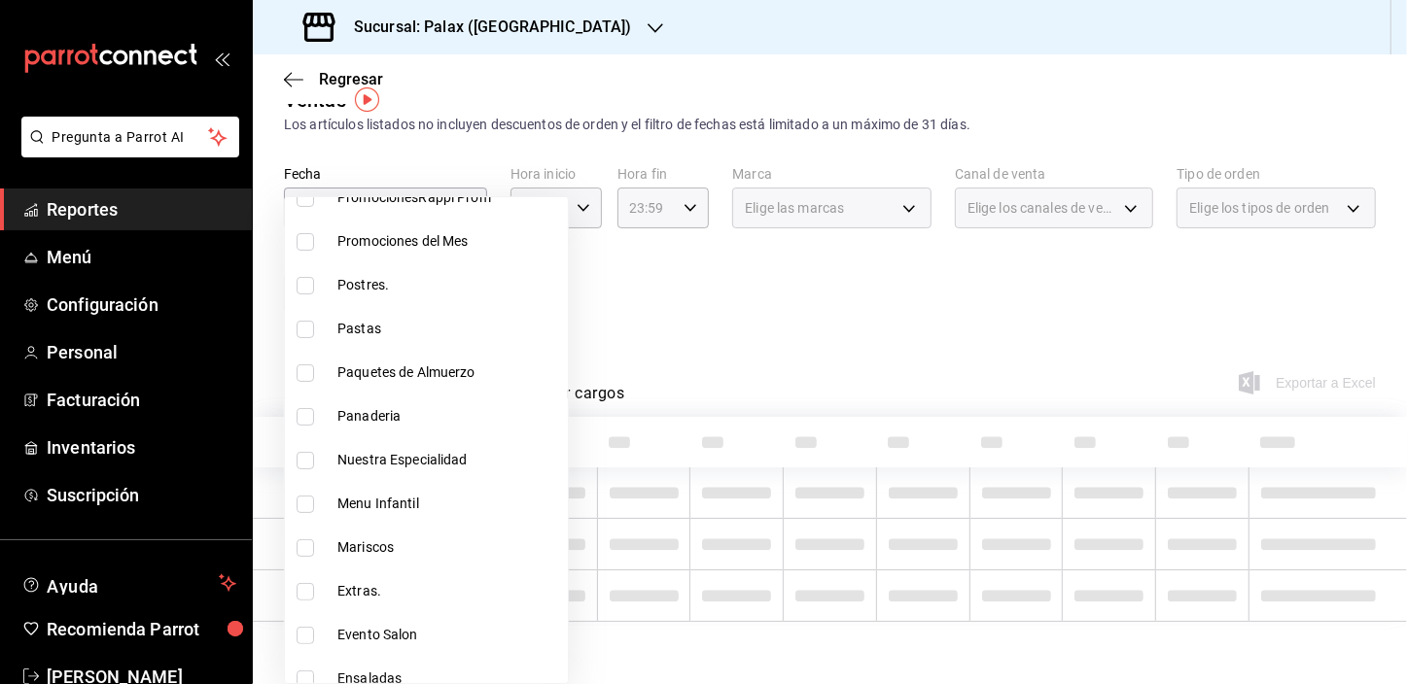
click at [740, 104] on div at bounding box center [703, 342] width 1407 height 684
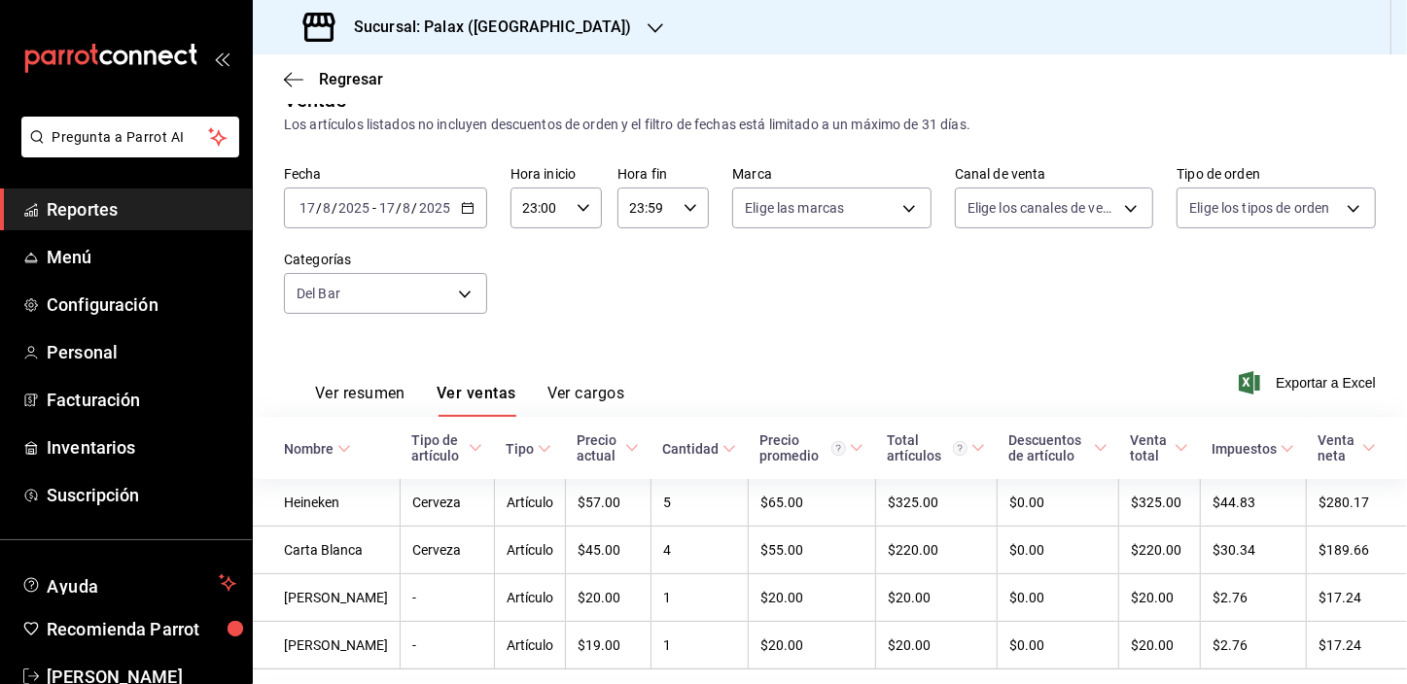
scroll to position [147, 0]
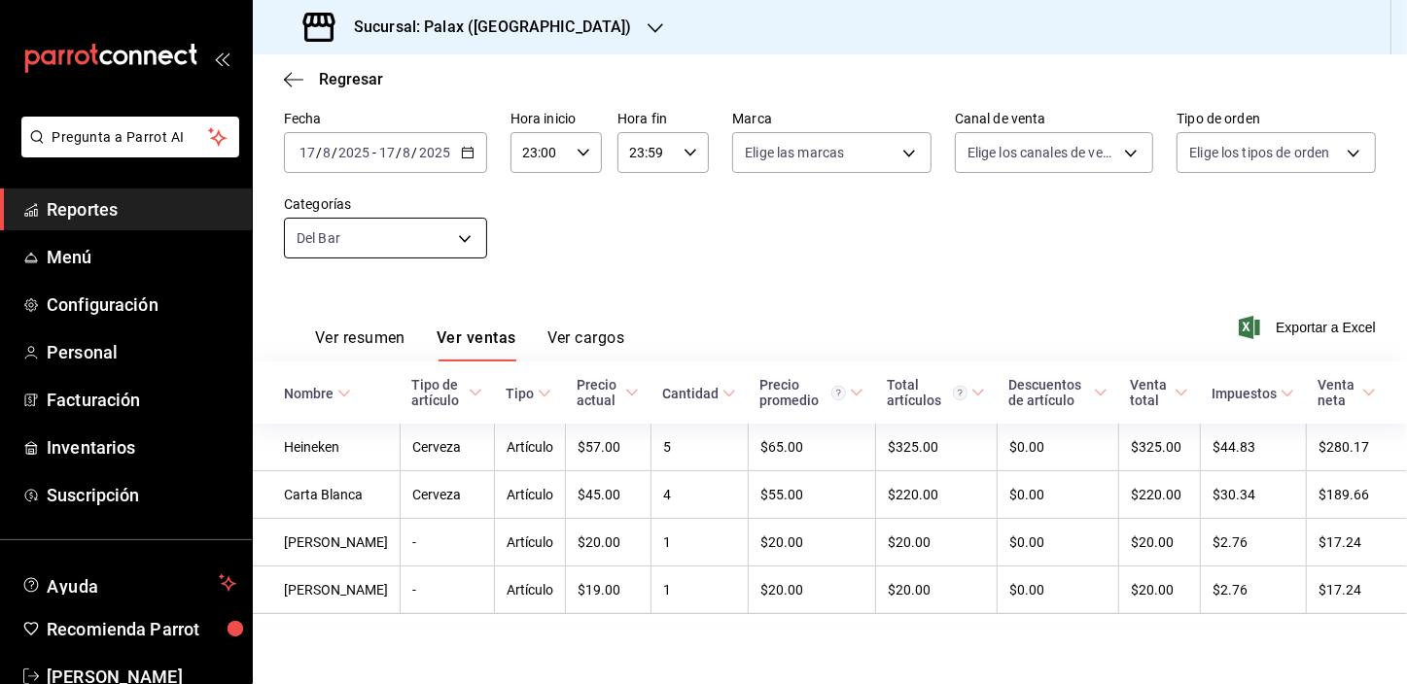
click at [449, 178] on body "Pregunta a Parrot AI Reportes Menú Configuración Personal Facturación Inventari…" at bounding box center [703, 342] width 1407 height 684
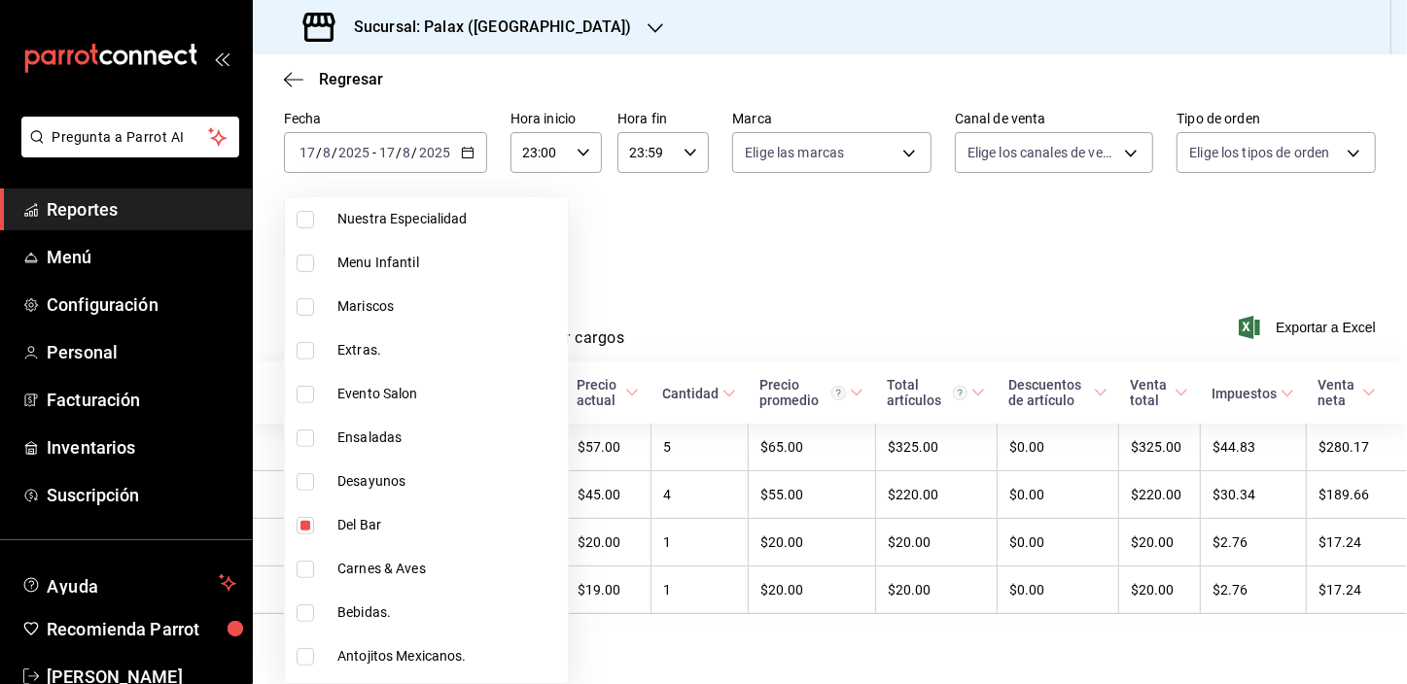
scroll to position [530, 0]
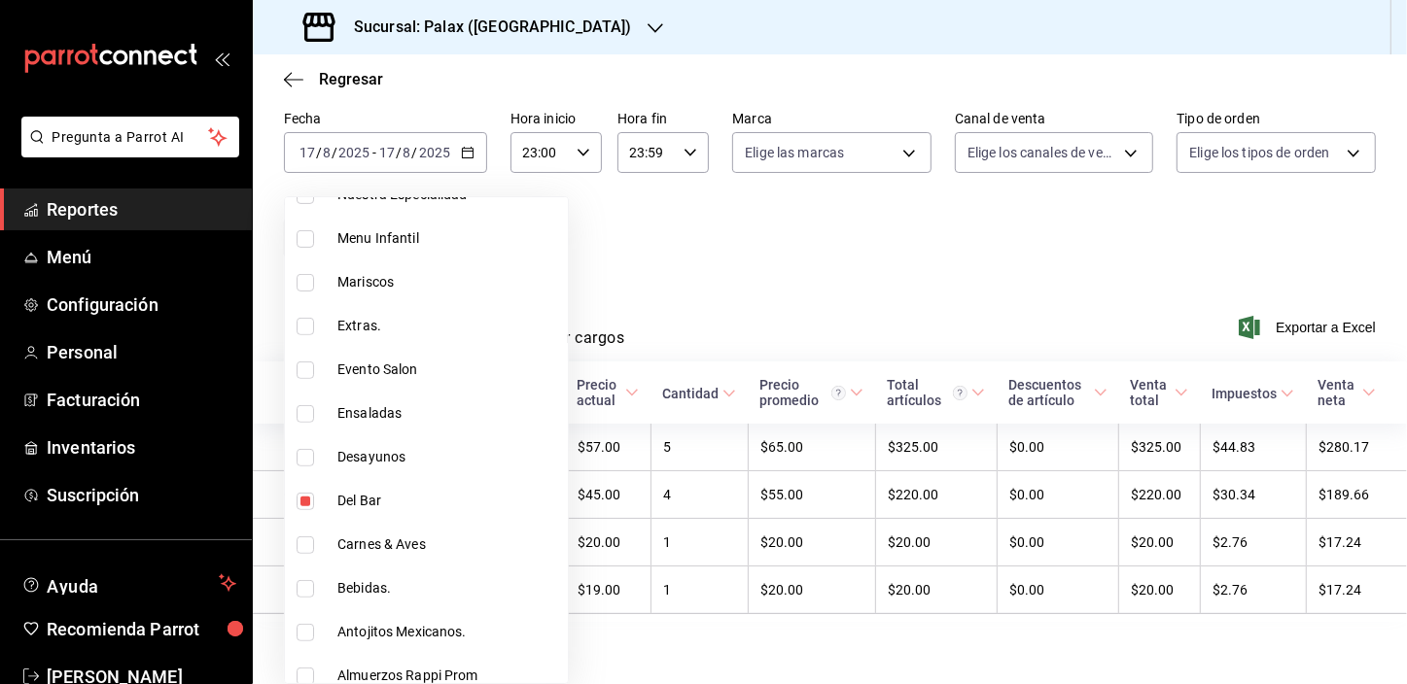
click at [305, 499] on input "checkbox" at bounding box center [305, 501] width 17 height 17
checkbox input "false"
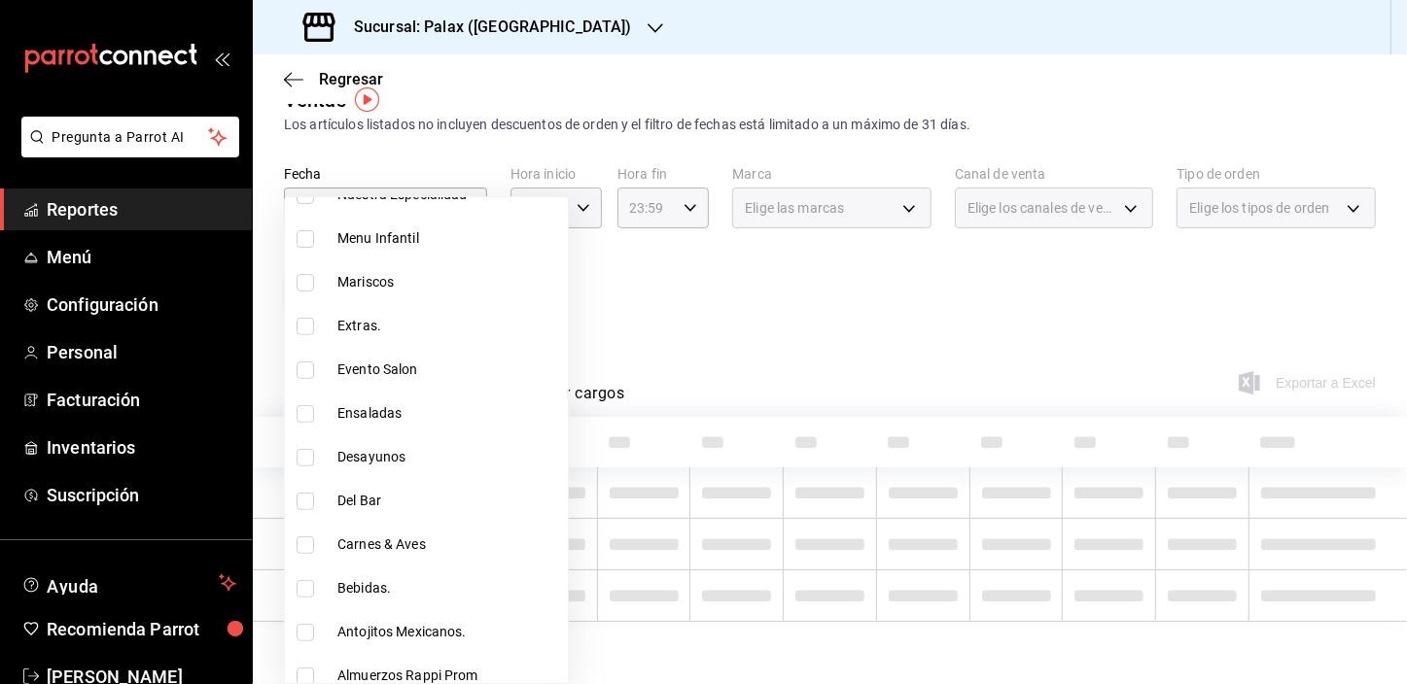
scroll to position [34, 0]
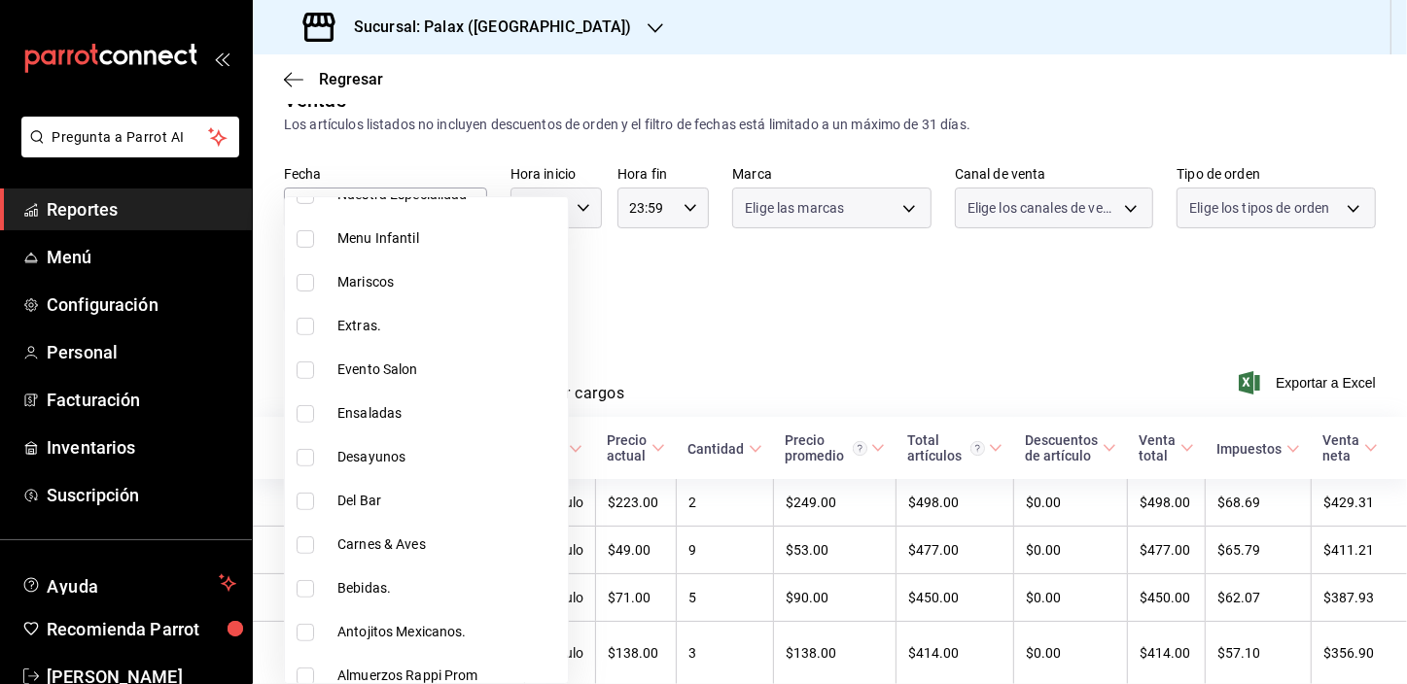
click at [301, 590] on input "checkbox" at bounding box center [305, 588] width 17 height 17
checkbox input "true"
type input "4b82141e-e12f-4992-9202-ab169af21a46"
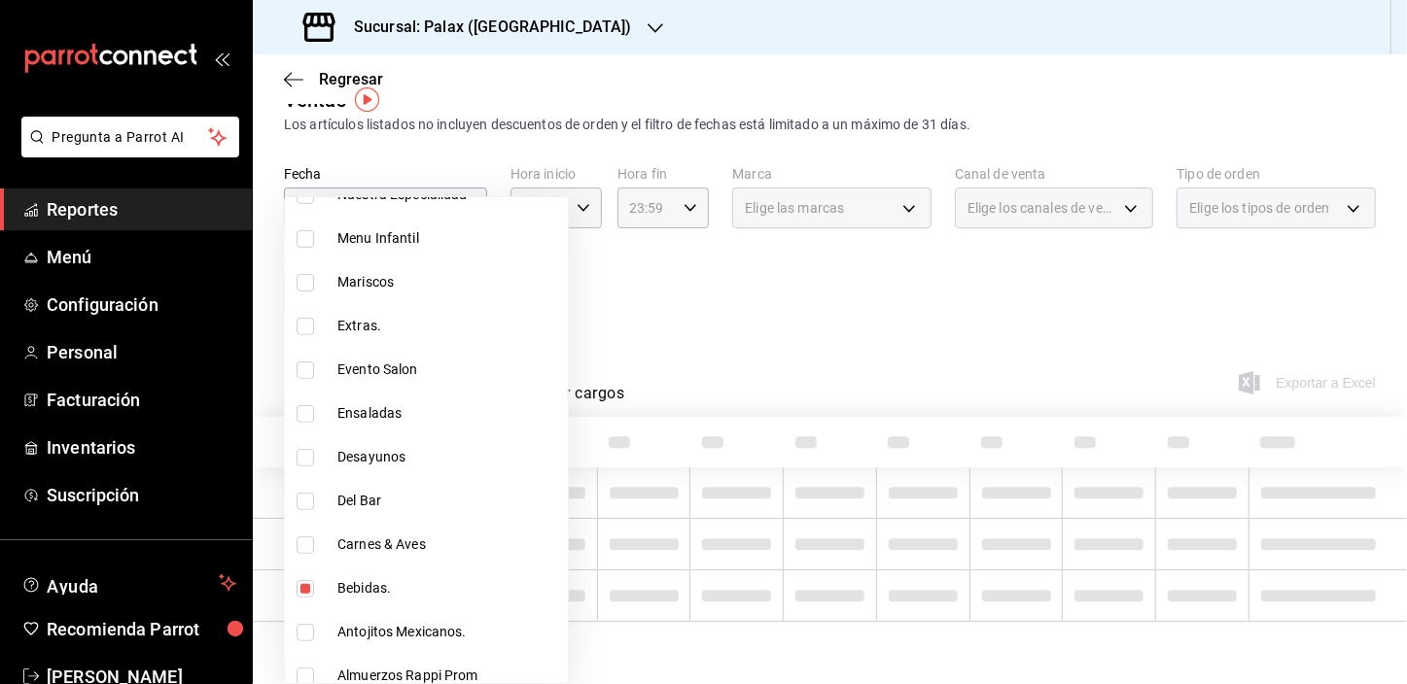
click at [700, 283] on div at bounding box center [703, 342] width 1407 height 684
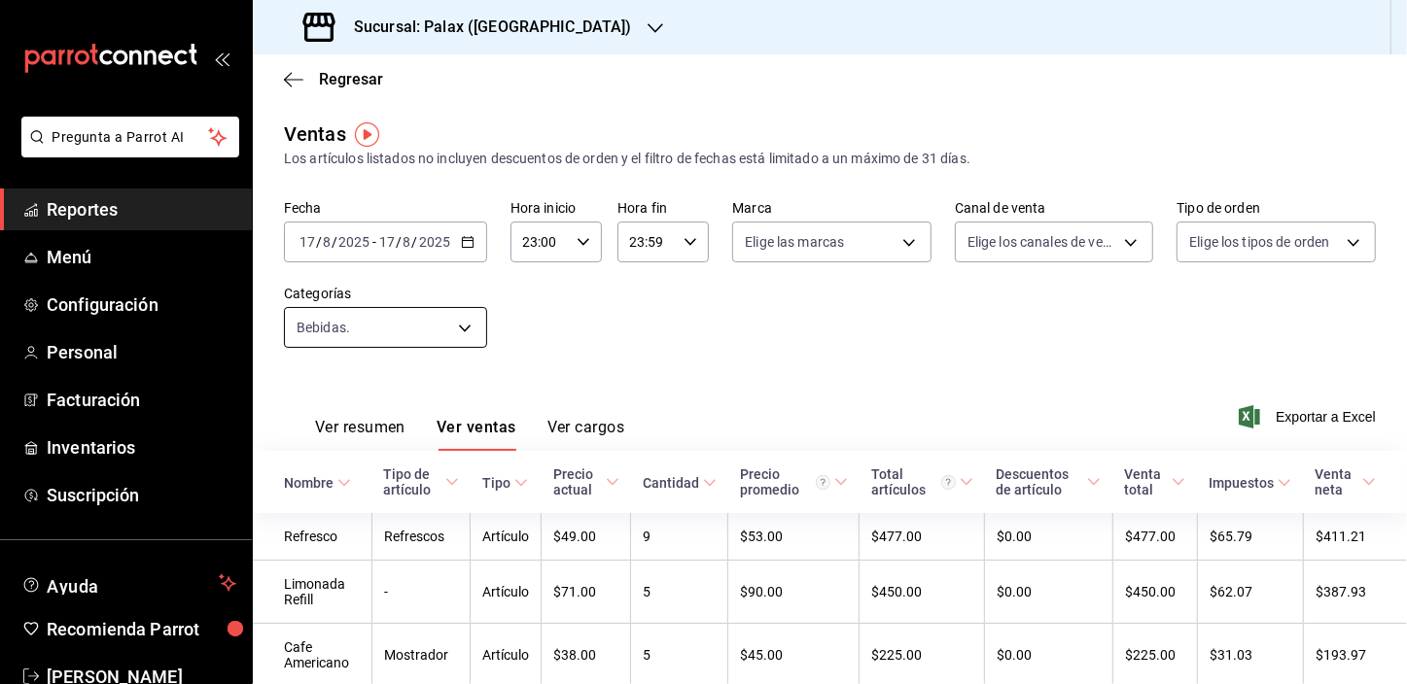
click at [396, 322] on body "Pregunta a Parrot AI Reportes Menú Configuración Personal Facturación Inventari…" at bounding box center [703, 342] width 1407 height 684
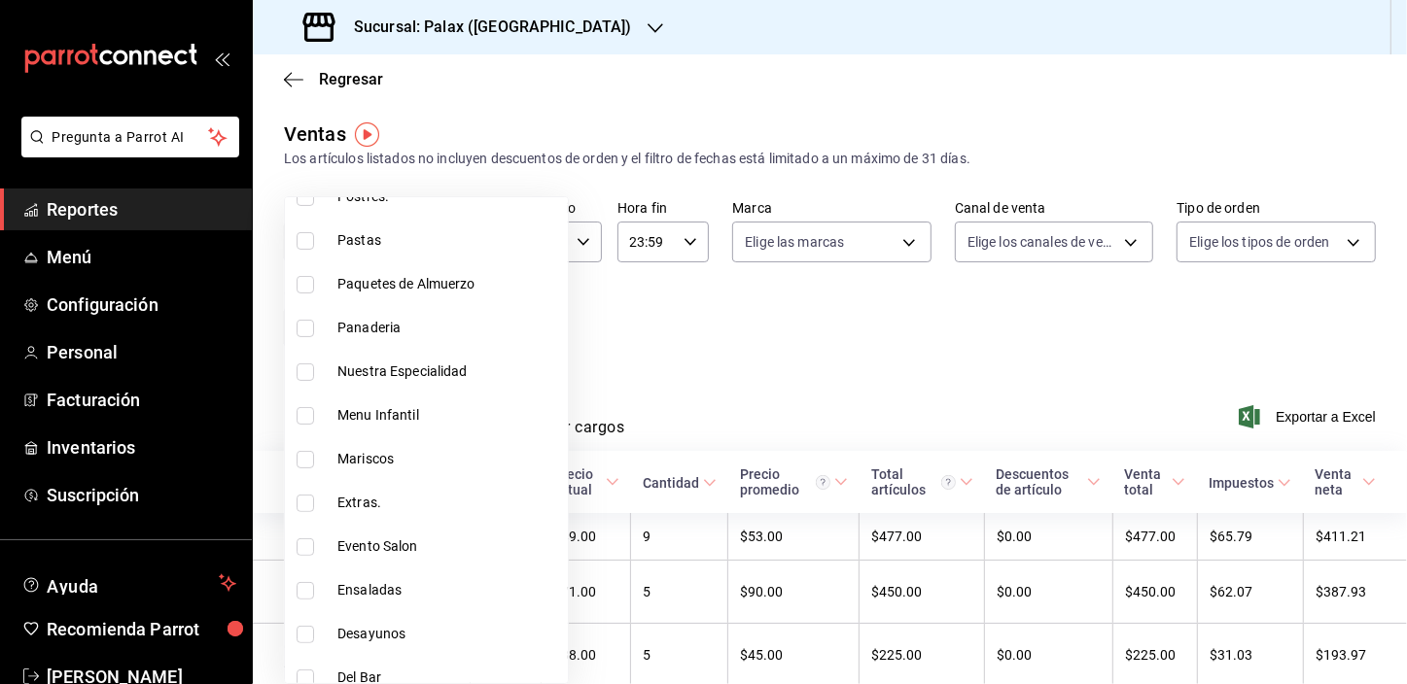
scroll to position [707, 0]
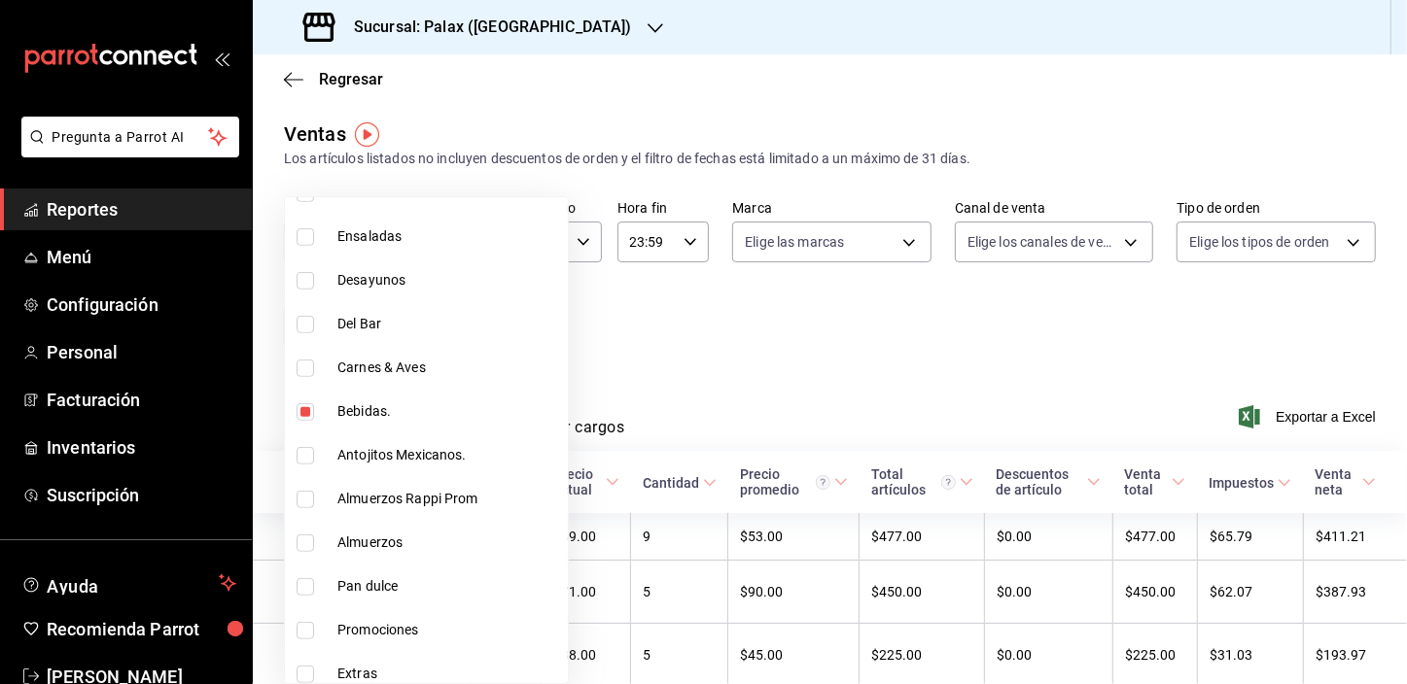
click at [301, 412] on input "checkbox" at bounding box center [305, 411] width 17 height 17
checkbox input "false"
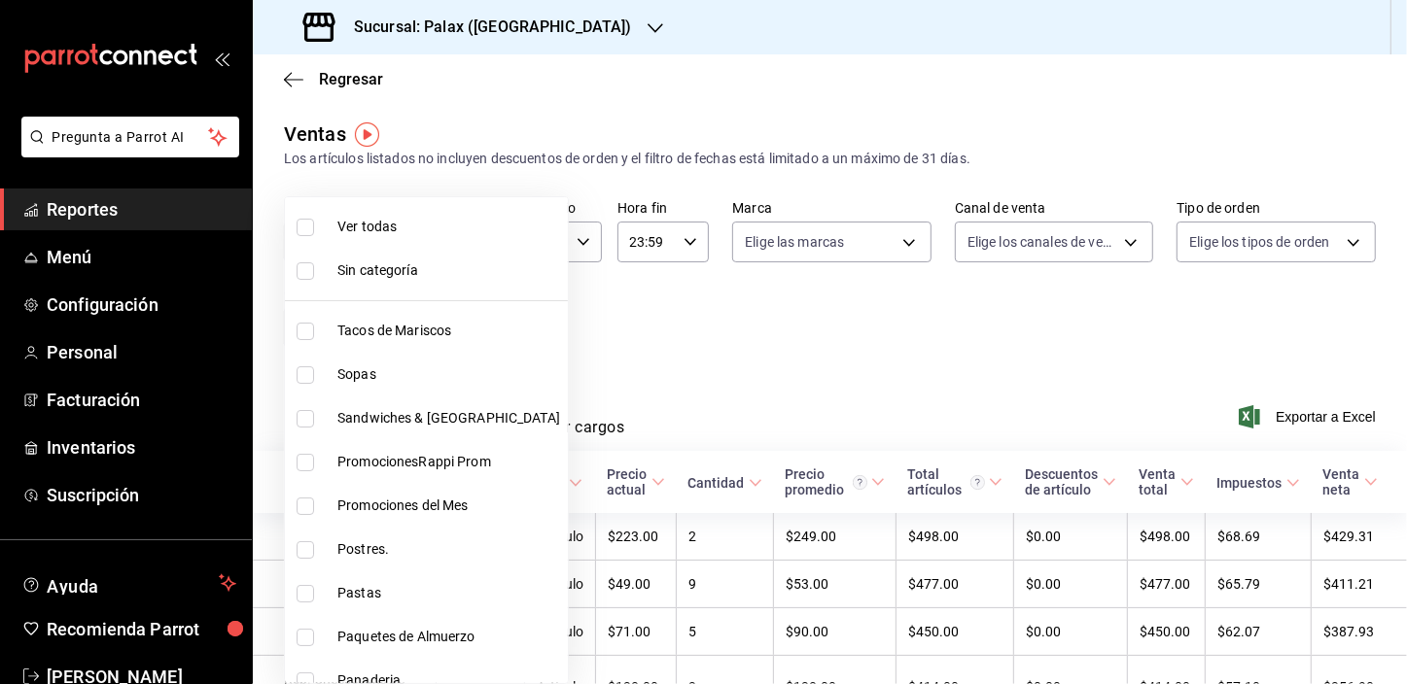
drag, startPoint x: 700, startPoint y: 331, endPoint x: 551, endPoint y: 309, distance: 150.3
click at [701, 331] on div at bounding box center [703, 342] width 1407 height 684
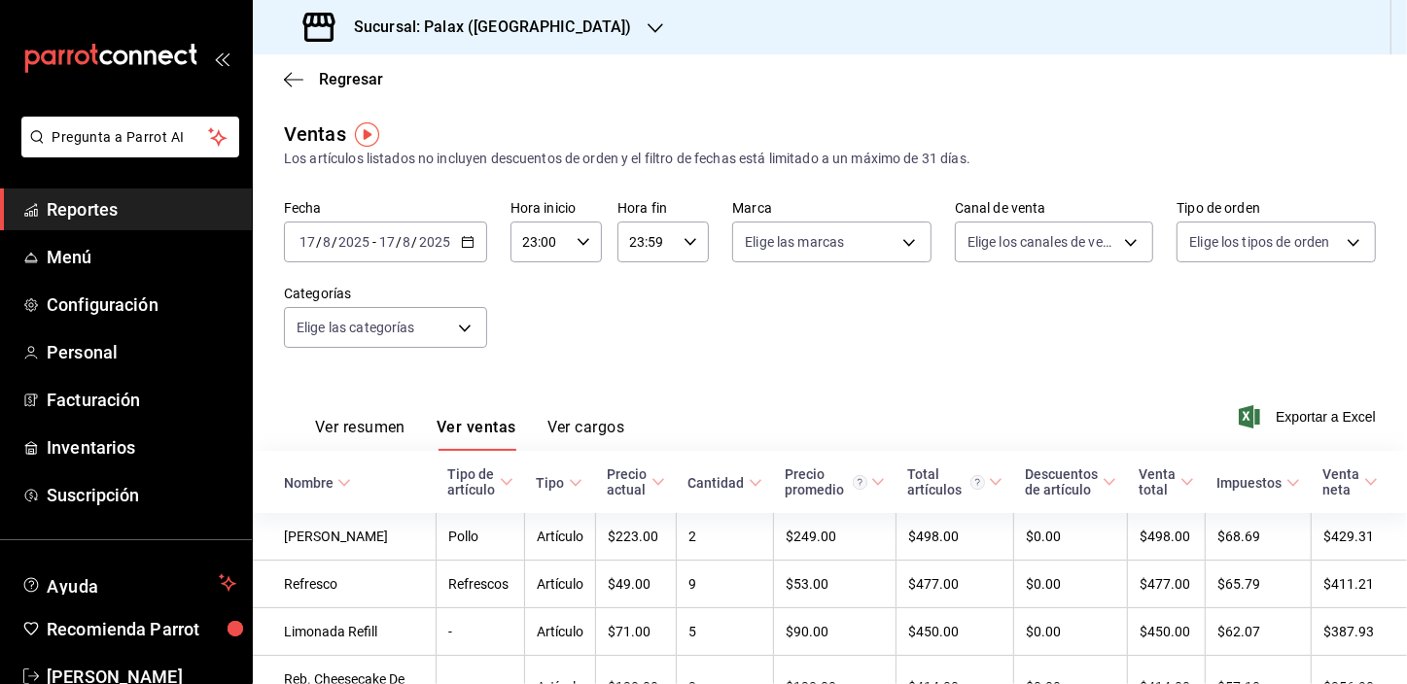
click at [308, 246] on input "17" at bounding box center [306, 242] width 17 height 16
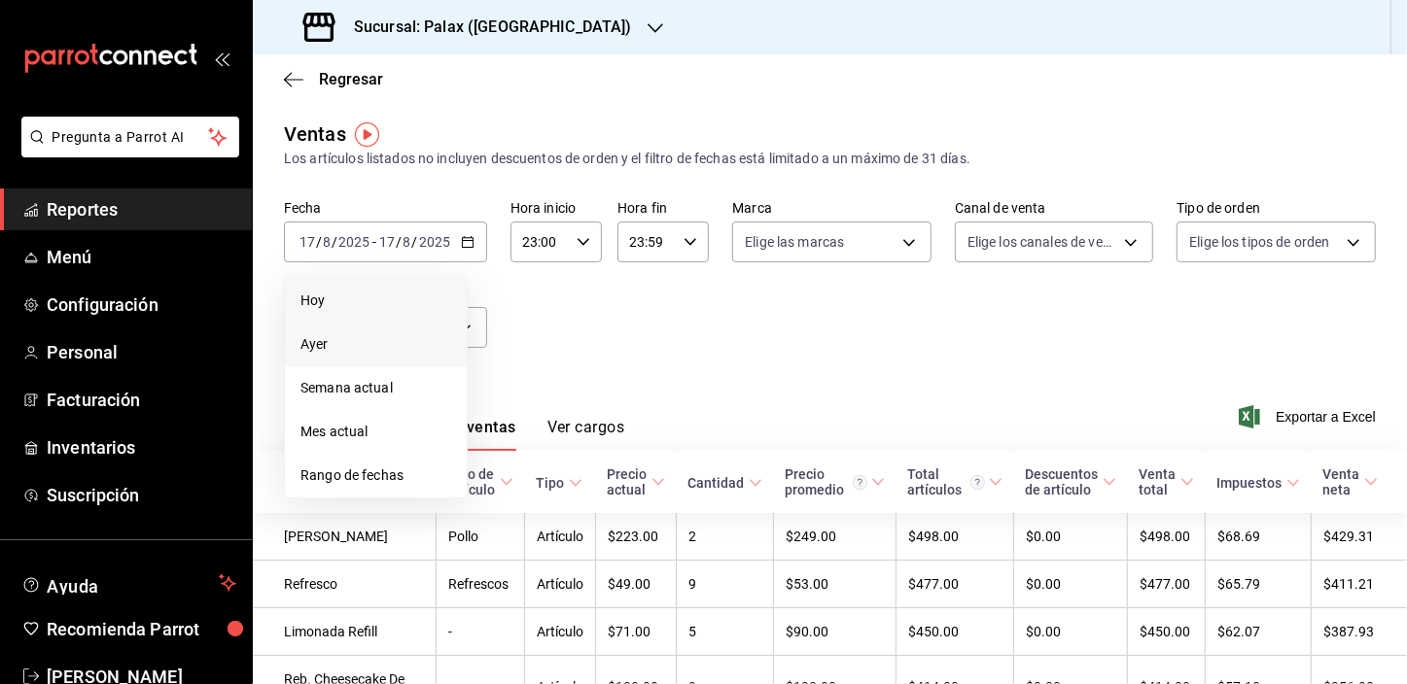
click at [330, 305] on span "Hoy" at bounding box center [375, 301] width 151 height 20
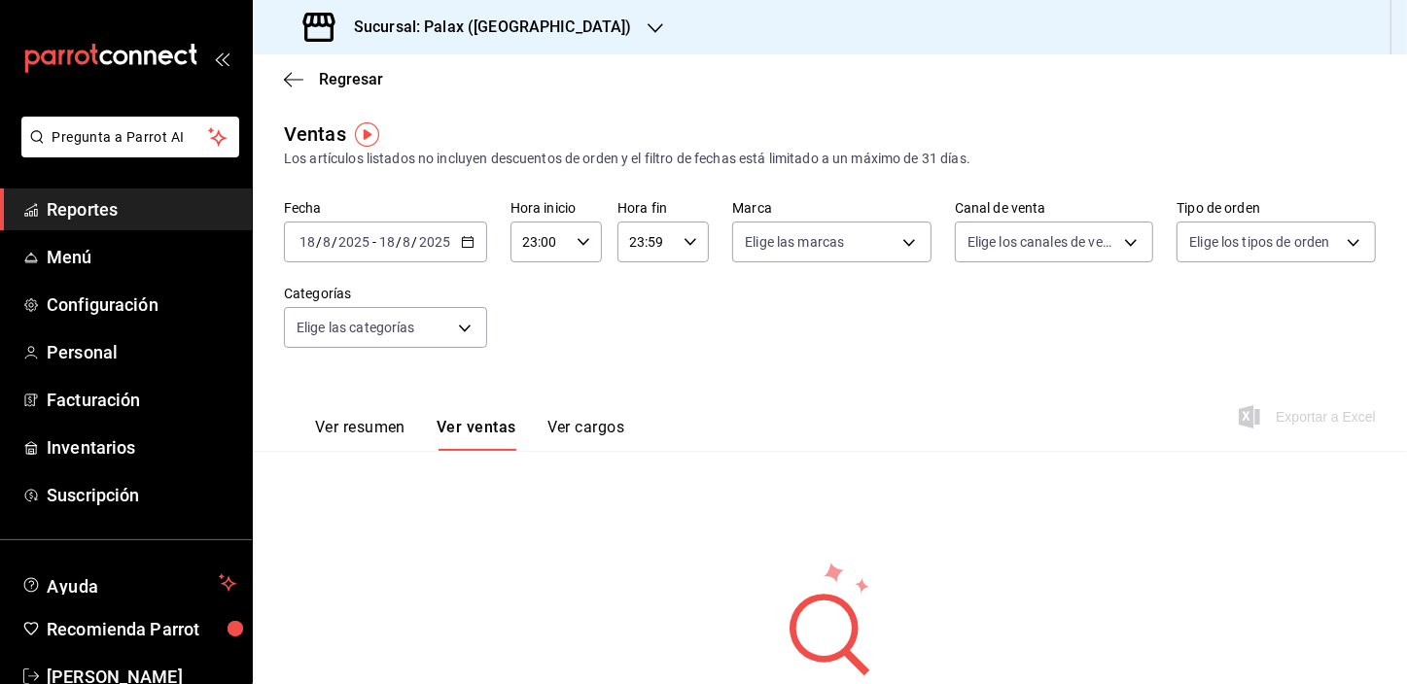
click at [533, 245] on input "23:00" at bounding box center [539, 242] width 58 height 39
click at [529, 343] on span "01" at bounding box center [531, 339] width 15 height 16
type input "01:00"
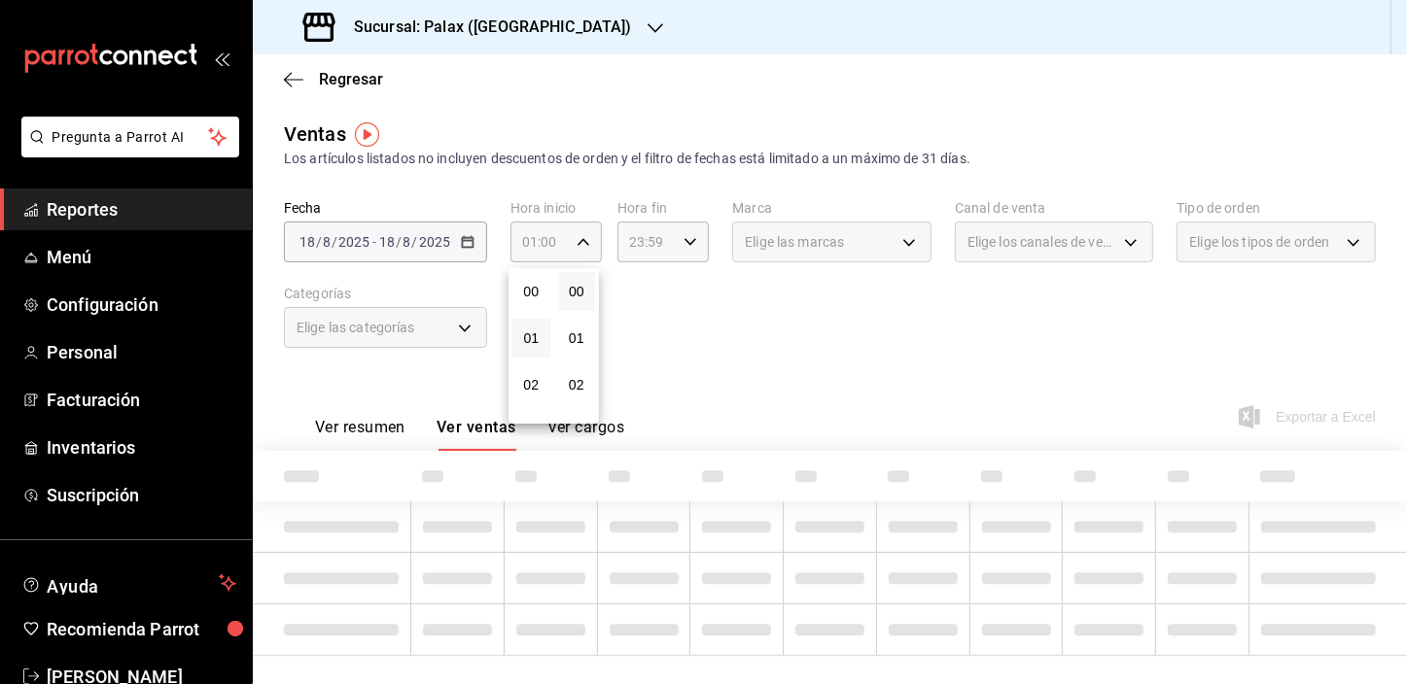
click at [707, 333] on div at bounding box center [703, 342] width 1407 height 684
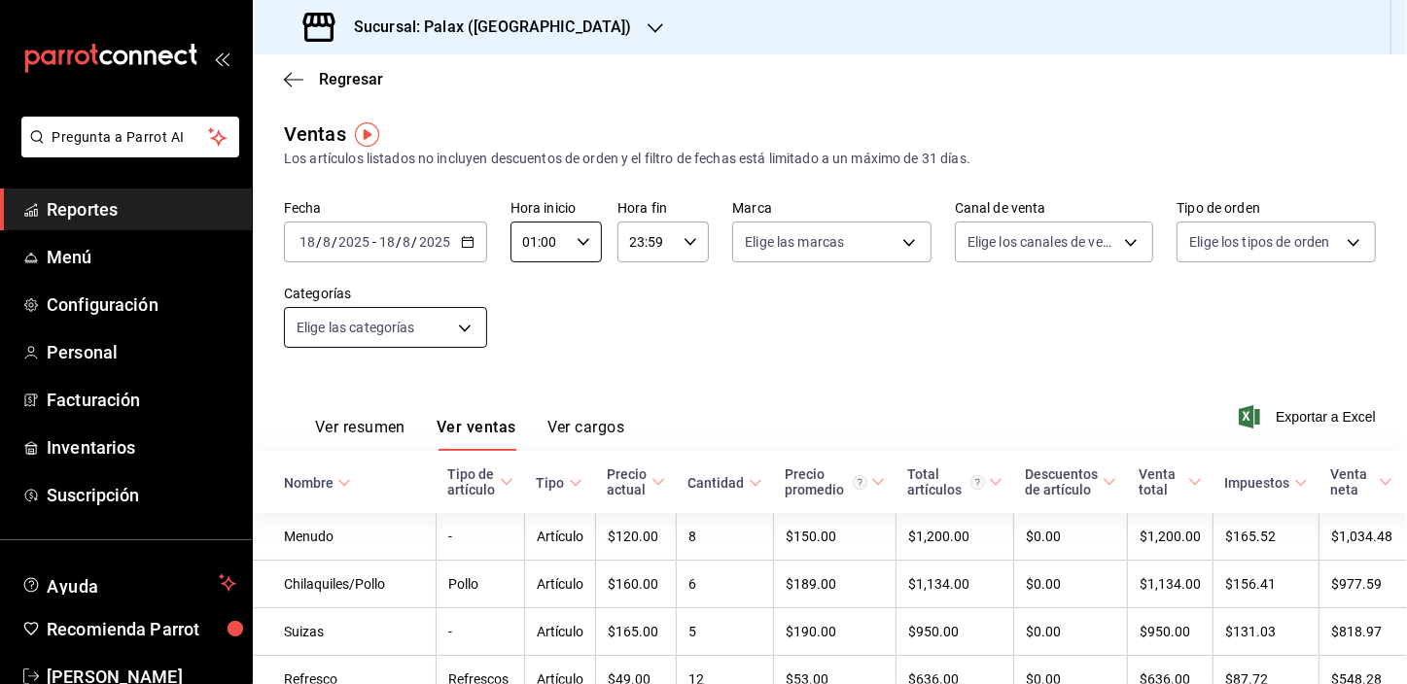
click at [449, 340] on body "Pregunta a Parrot AI Reportes Menú Configuración Personal Facturación Inventari…" at bounding box center [703, 342] width 1407 height 684
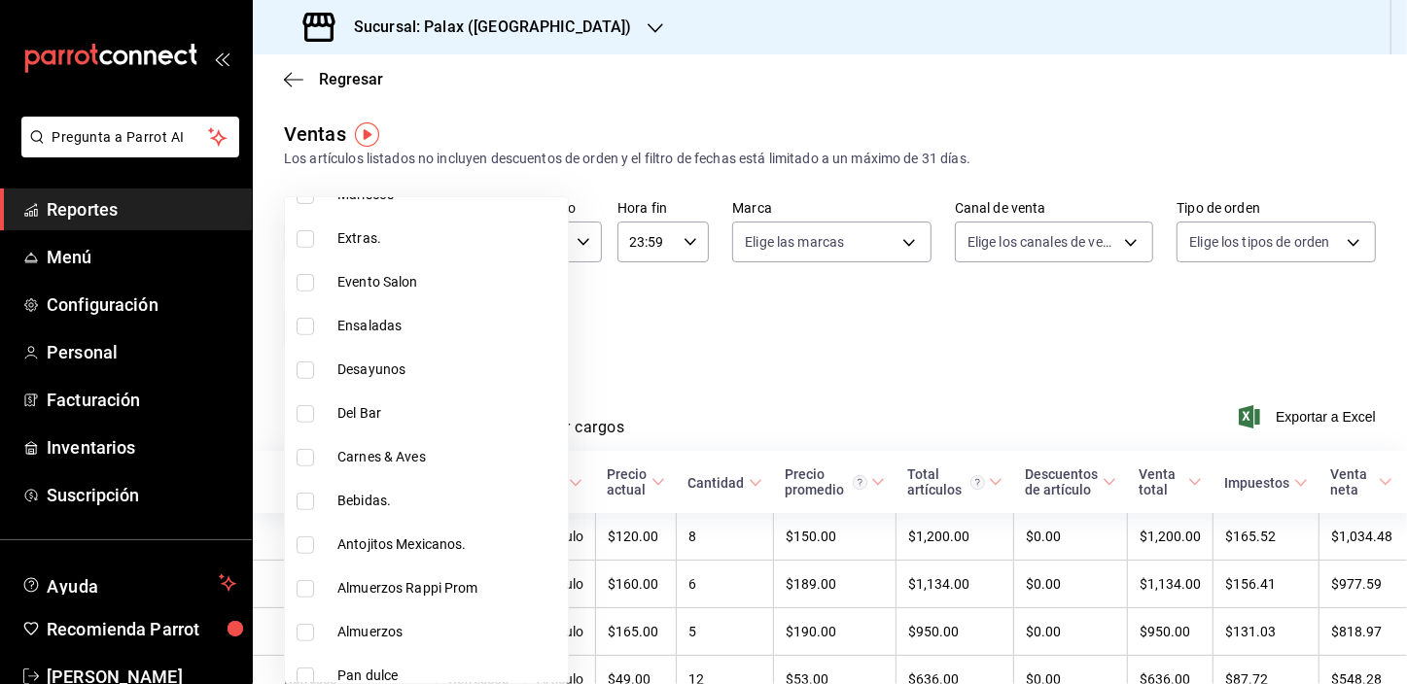
scroll to position [618, 0]
click at [301, 408] on input "checkbox" at bounding box center [305, 412] width 17 height 17
checkbox input "true"
type input "e5fa14e2-c7bb-4afd-b0cf-6d1a2447c4a1"
click at [680, 343] on div at bounding box center [703, 342] width 1407 height 684
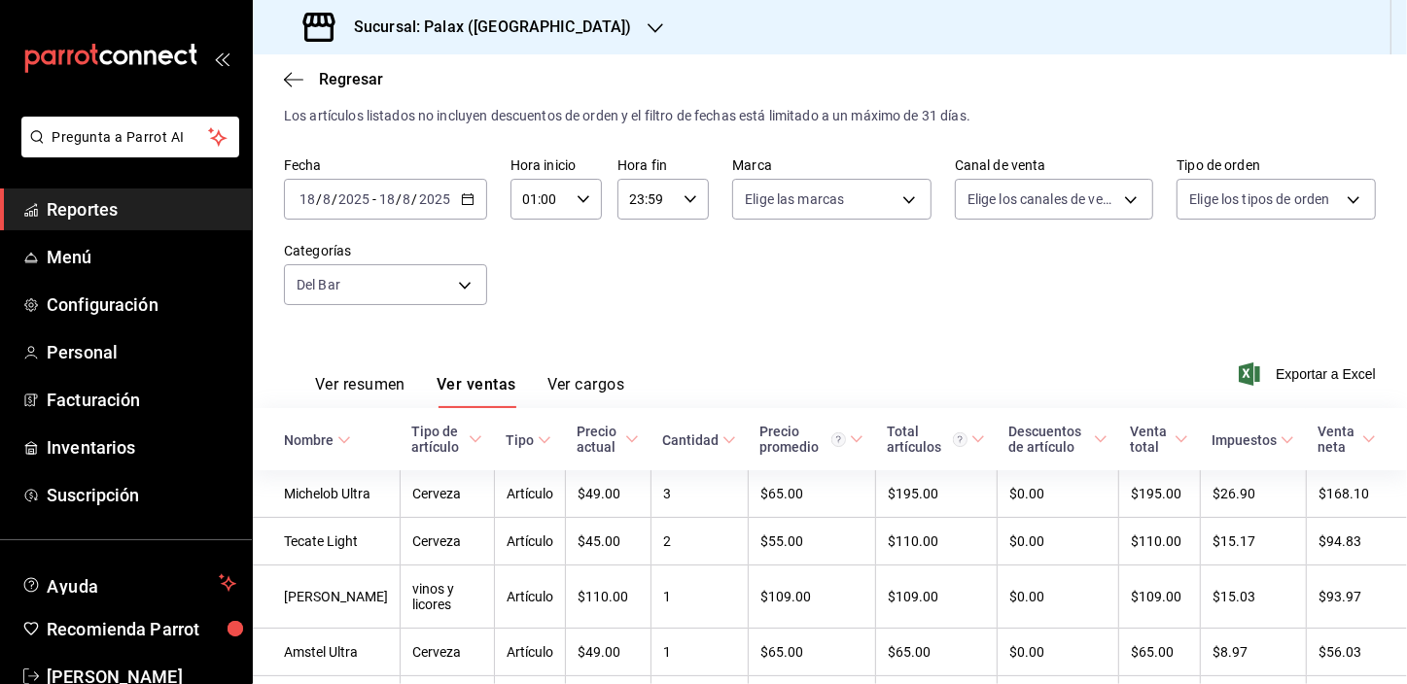
scroll to position [213, 0]
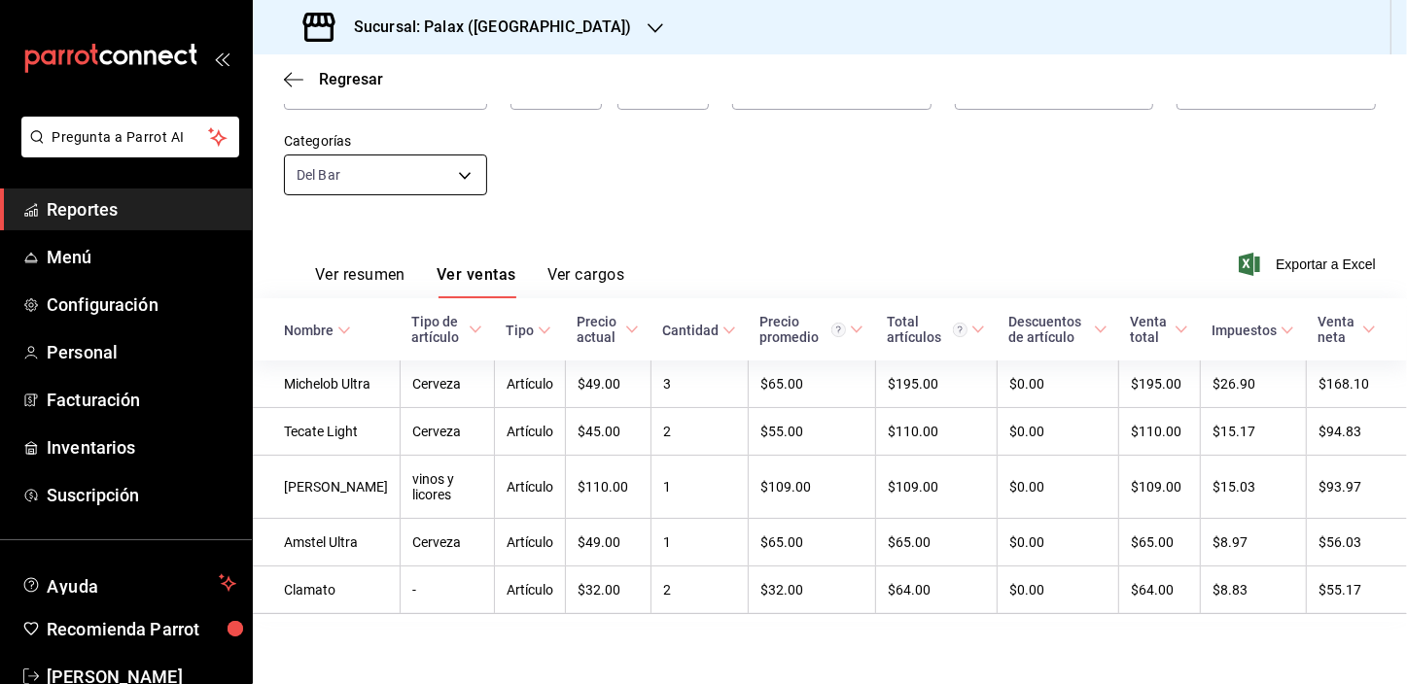
click at [466, 126] on body "Pregunta a Parrot AI Reportes Menú Configuración Personal Facturación Inventari…" at bounding box center [703, 342] width 1407 height 684
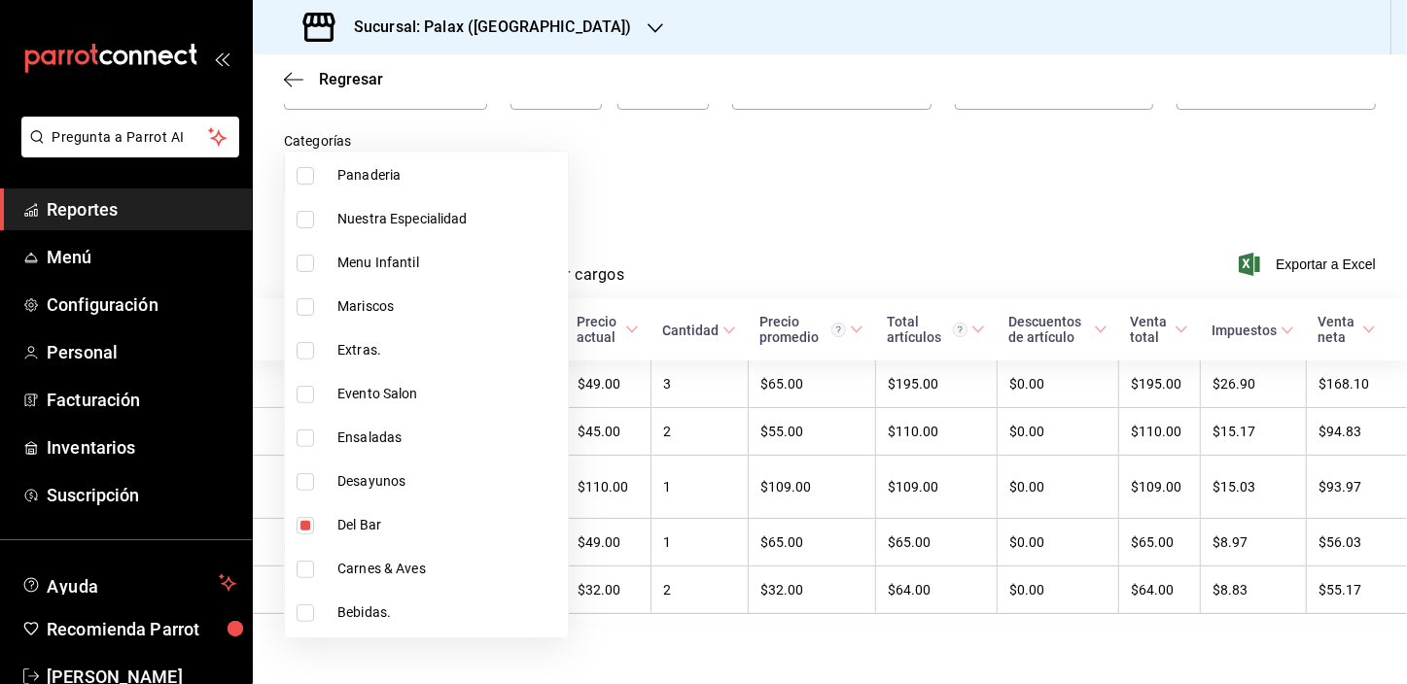
scroll to position [530, 0]
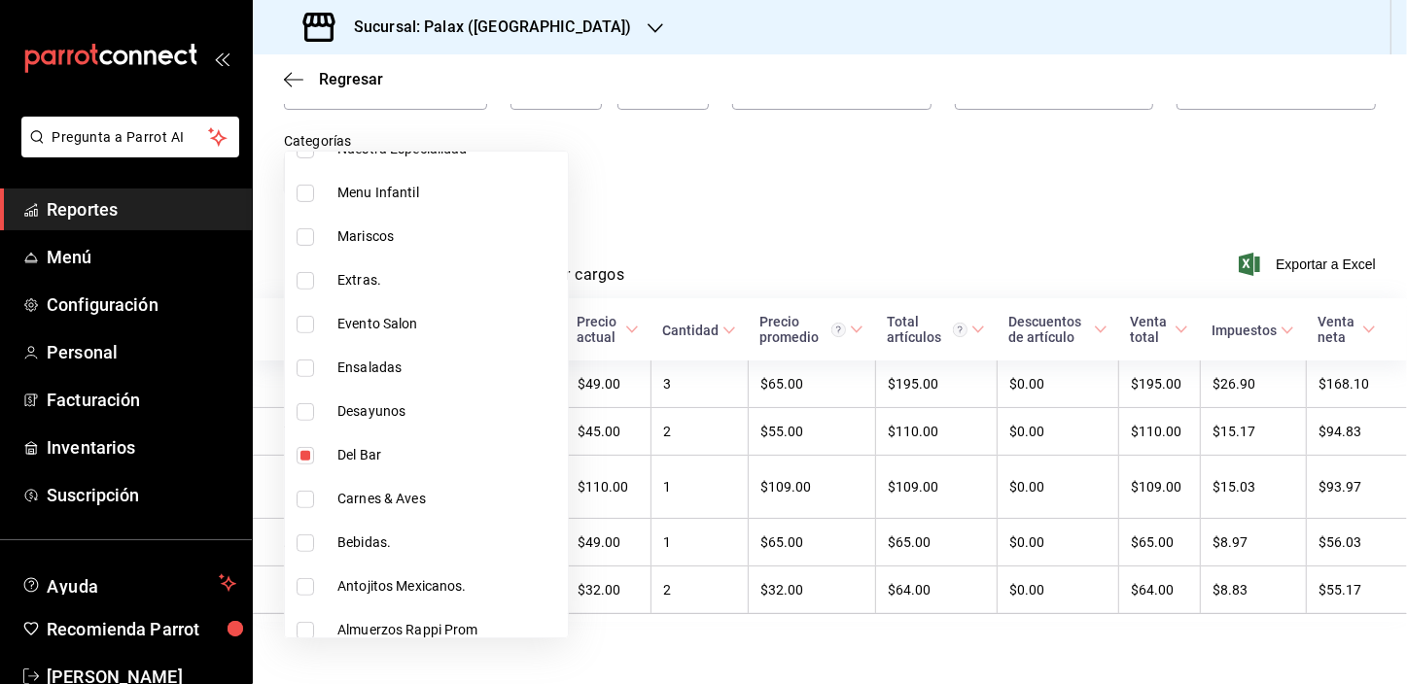
click at [301, 454] on input "checkbox" at bounding box center [305, 455] width 17 height 17
checkbox input "false"
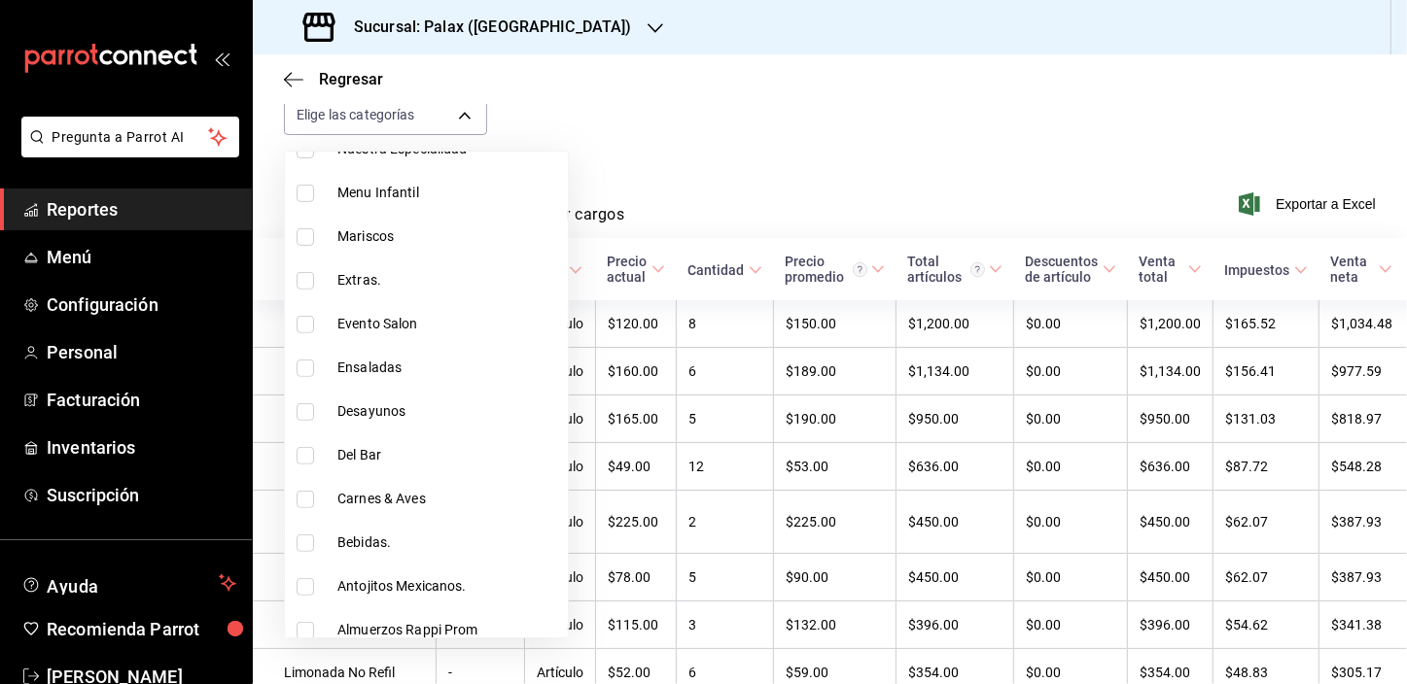
scroll to position [618, 0]
drag, startPoint x: 311, startPoint y: 446, endPoint x: 615, endPoint y: 241, distance: 367.0
click at [311, 446] on input "checkbox" at bounding box center [305, 454] width 17 height 17
checkbox input "true"
type input "4b82141e-e12f-4992-9202-ab169af21a46"
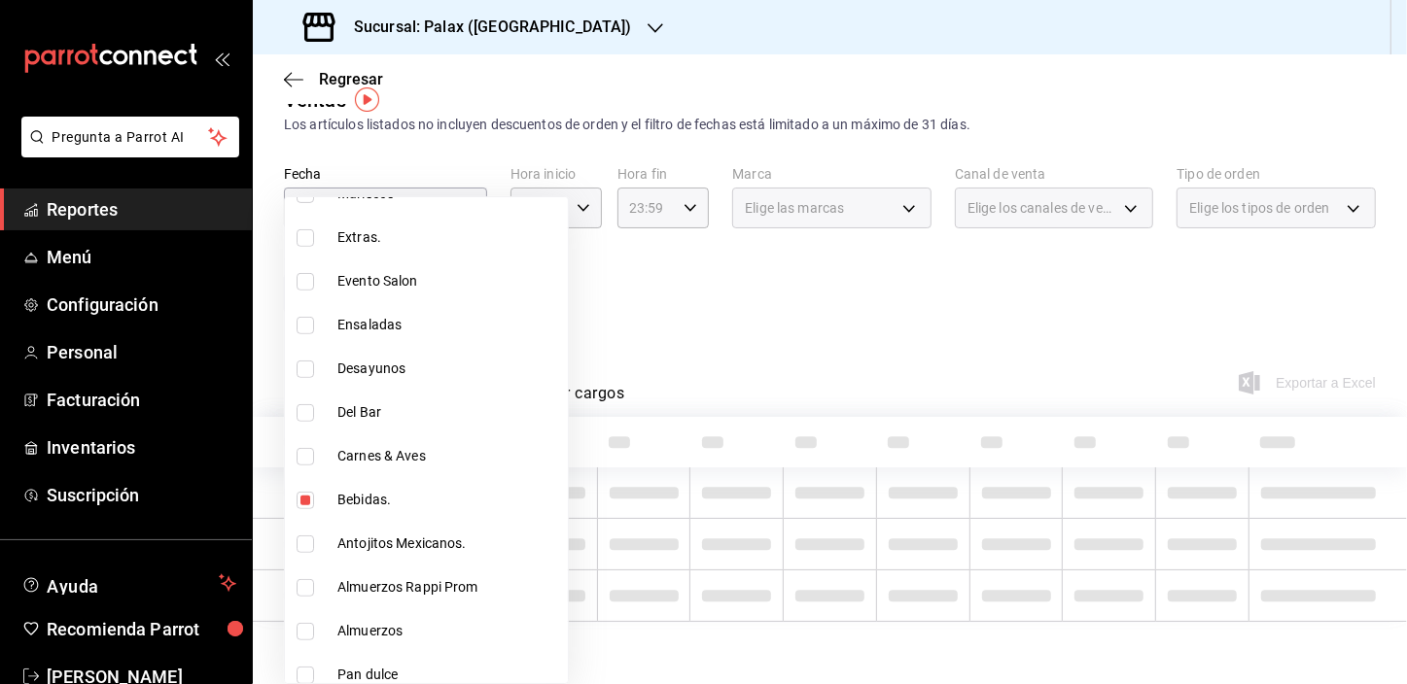
click at [639, 192] on div at bounding box center [703, 342] width 1407 height 684
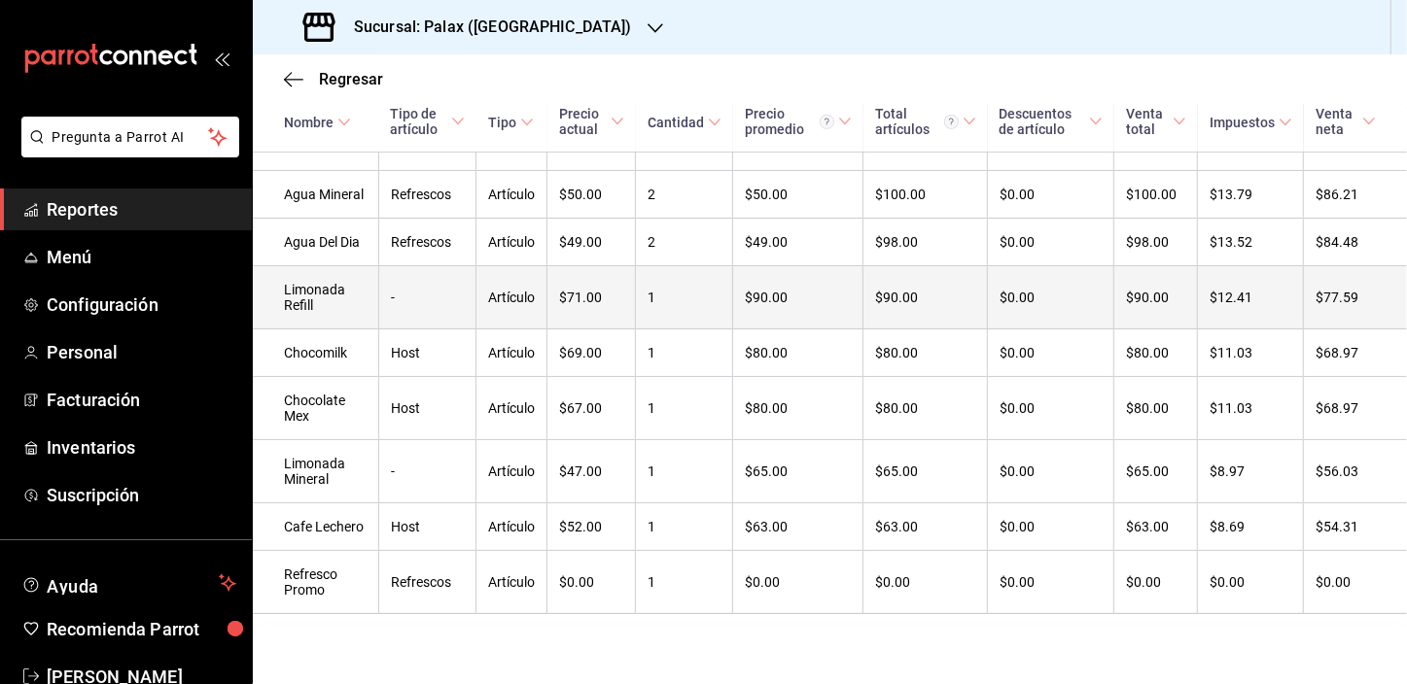
scroll to position [771, 0]
